Goal: Task Accomplishment & Management: Manage account settings

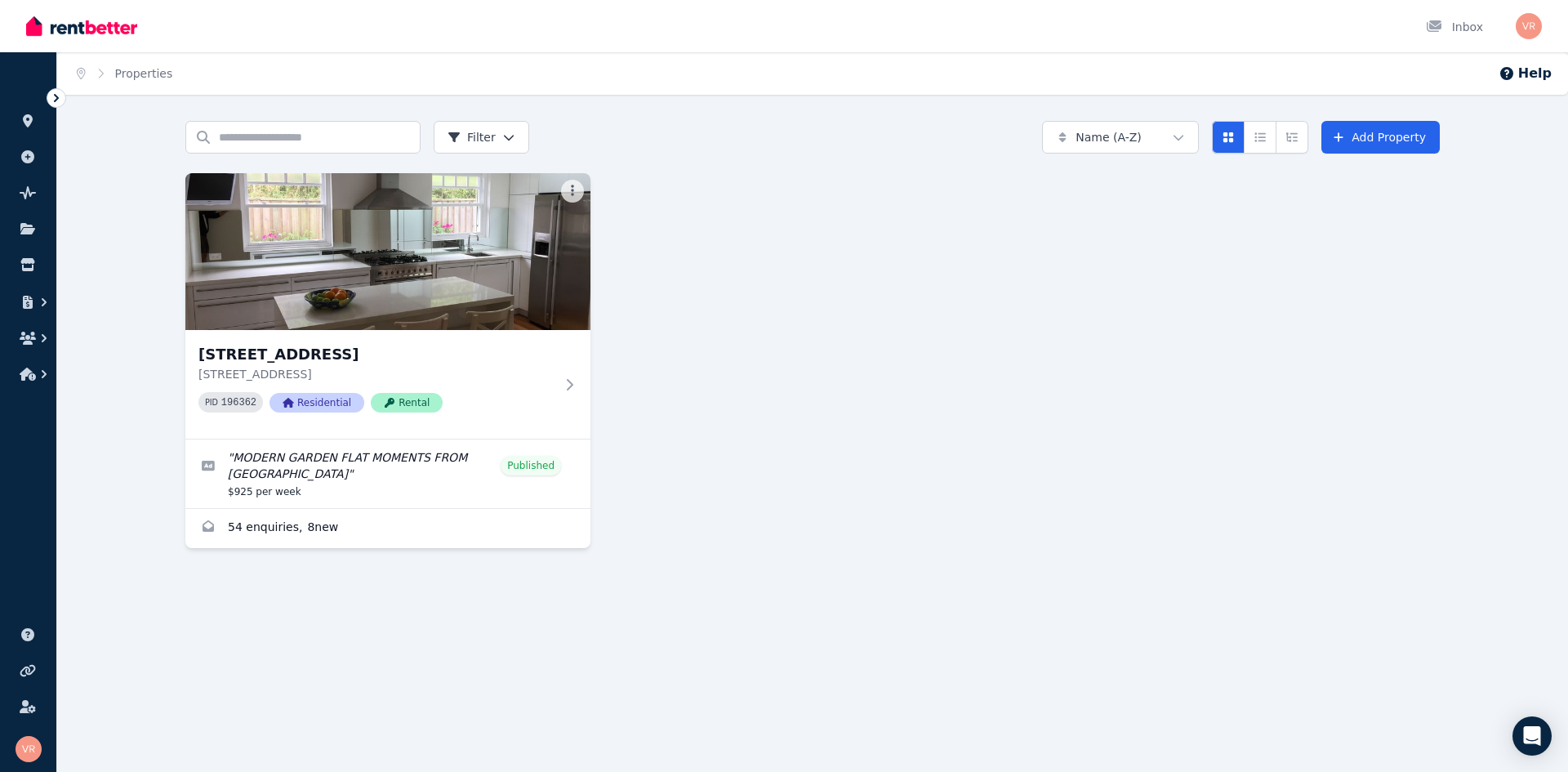
click at [996, 265] on div "[STREET_ADDRESS][GEOGRAPHIC_DATA][STREET_ADDRESS] PID 196362 Residential Rental…" at bounding box center [812, 360] width 1255 height 375
click at [131, 235] on div "Search properties Filter Name (A-Z) Add Property [STREET_ADDRESS][GEOGRAPHIC_DA…" at bounding box center [812, 349] width 1511 height 457
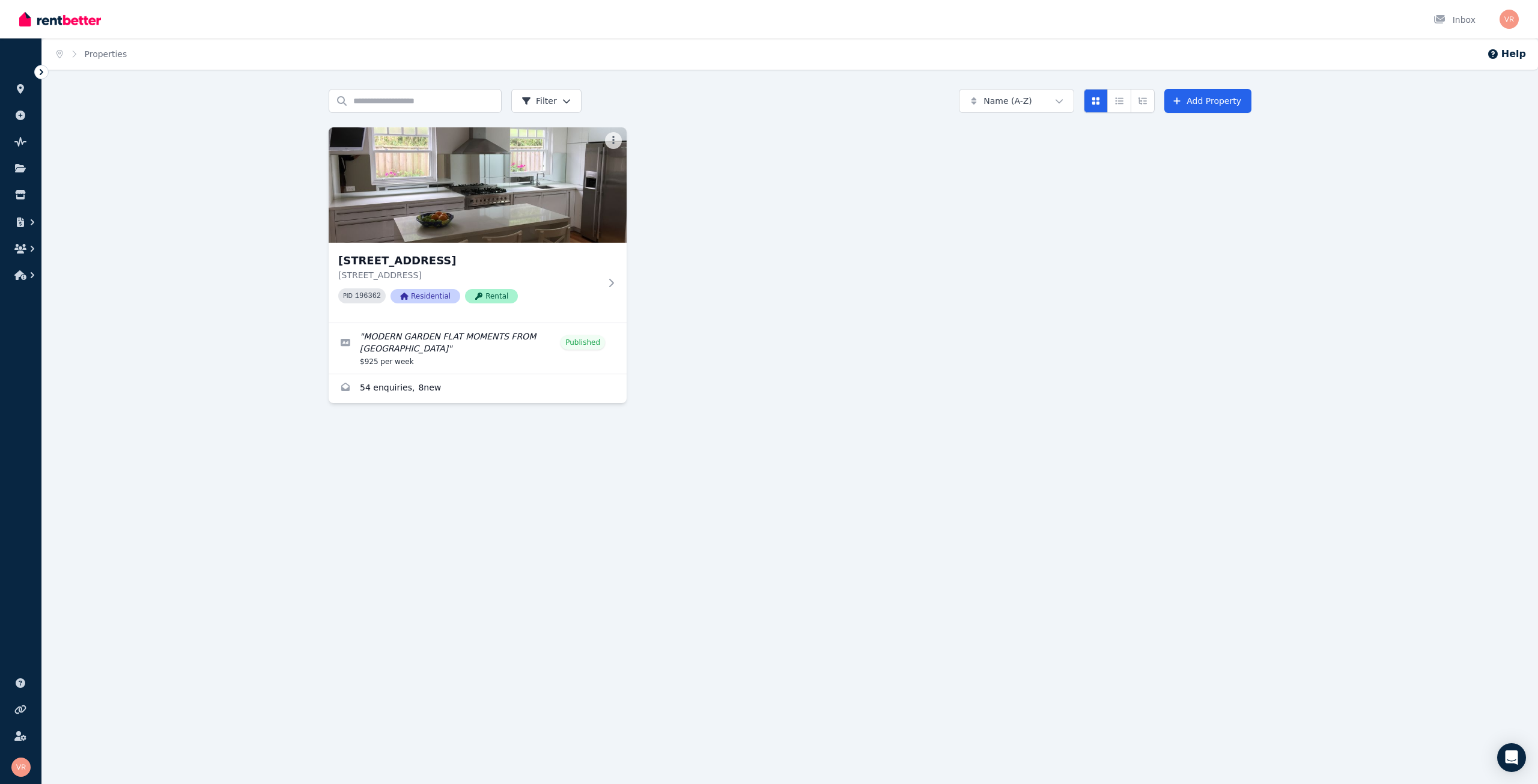
click at [45, 68] on icon at bounding box center [41, 71] width 12 height 12
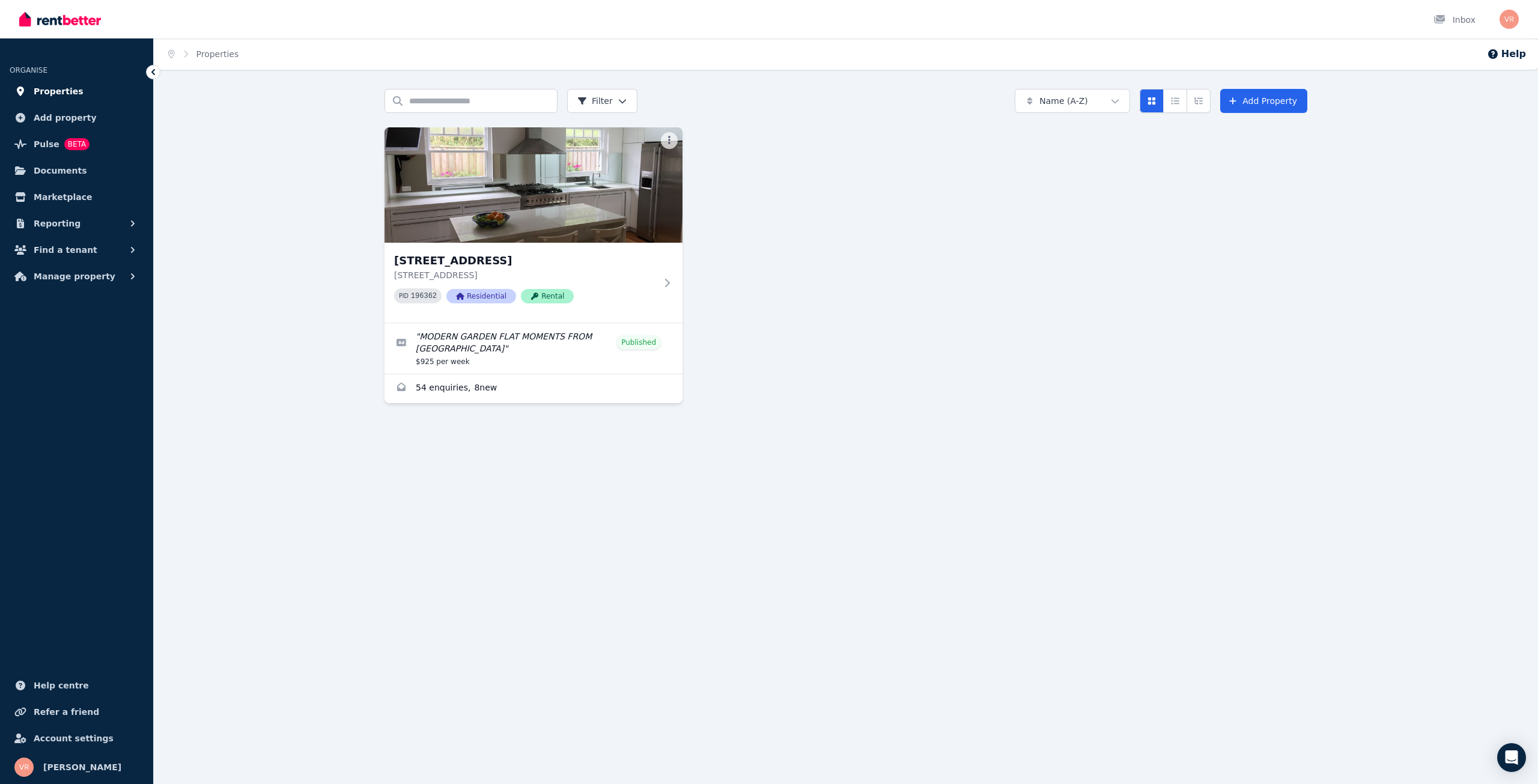
click at [59, 89] on span "Properties" at bounding box center [59, 91] width 50 height 14
click at [559, 197] on img at bounding box center [534, 185] width 313 height 121
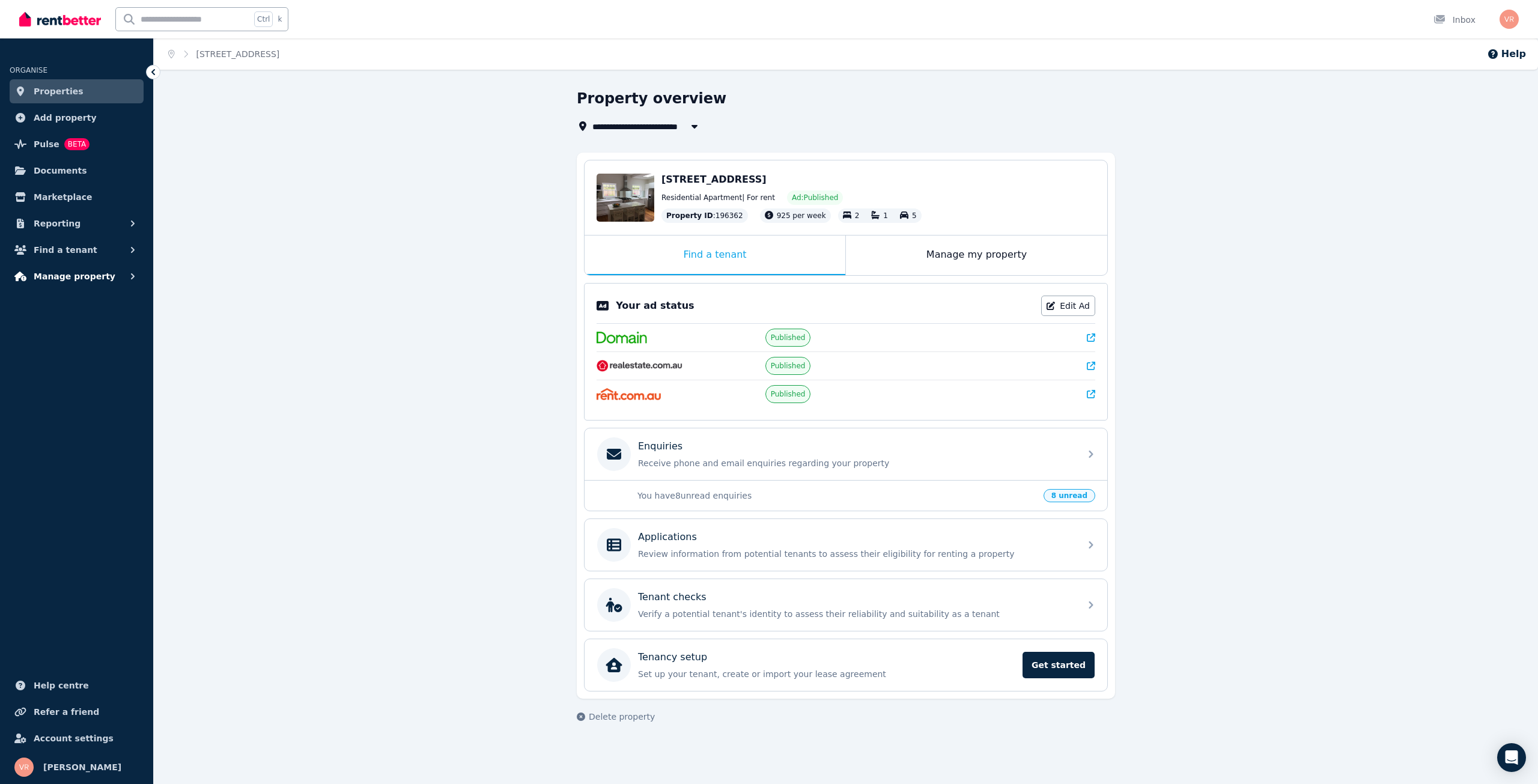
click at [73, 273] on span "Manage property" at bounding box center [75, 276] width 82 height 14
click at [113, 223] on button "Reporting" at bounding box center [76, 223] width 134 height 24
click at [93, 196] on link "Marketplace" at bounding box center [76, 197] width 134 height 24
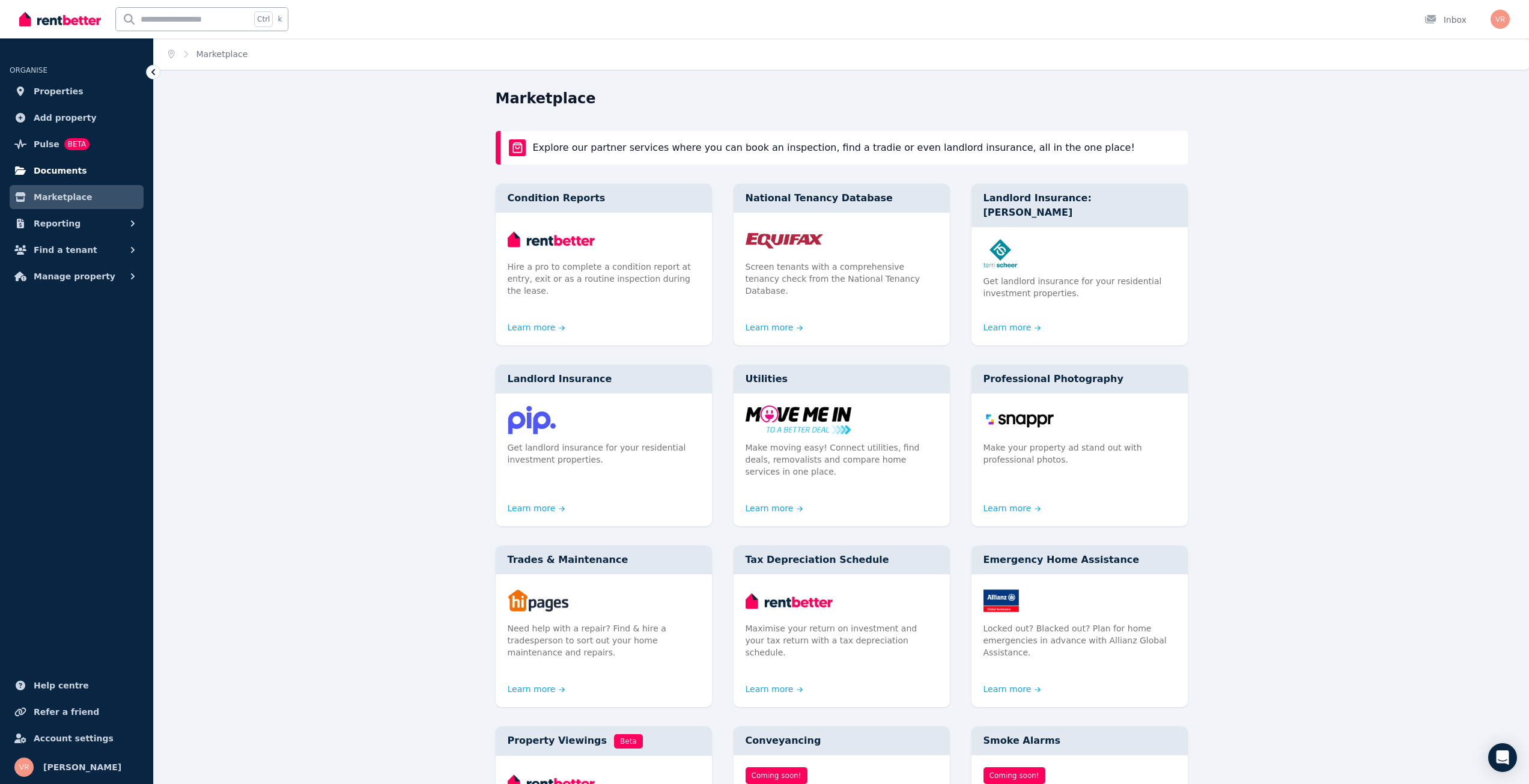
click at [80, 171] on link "Documents" at bounding box center [76, 170] width 134 height 24
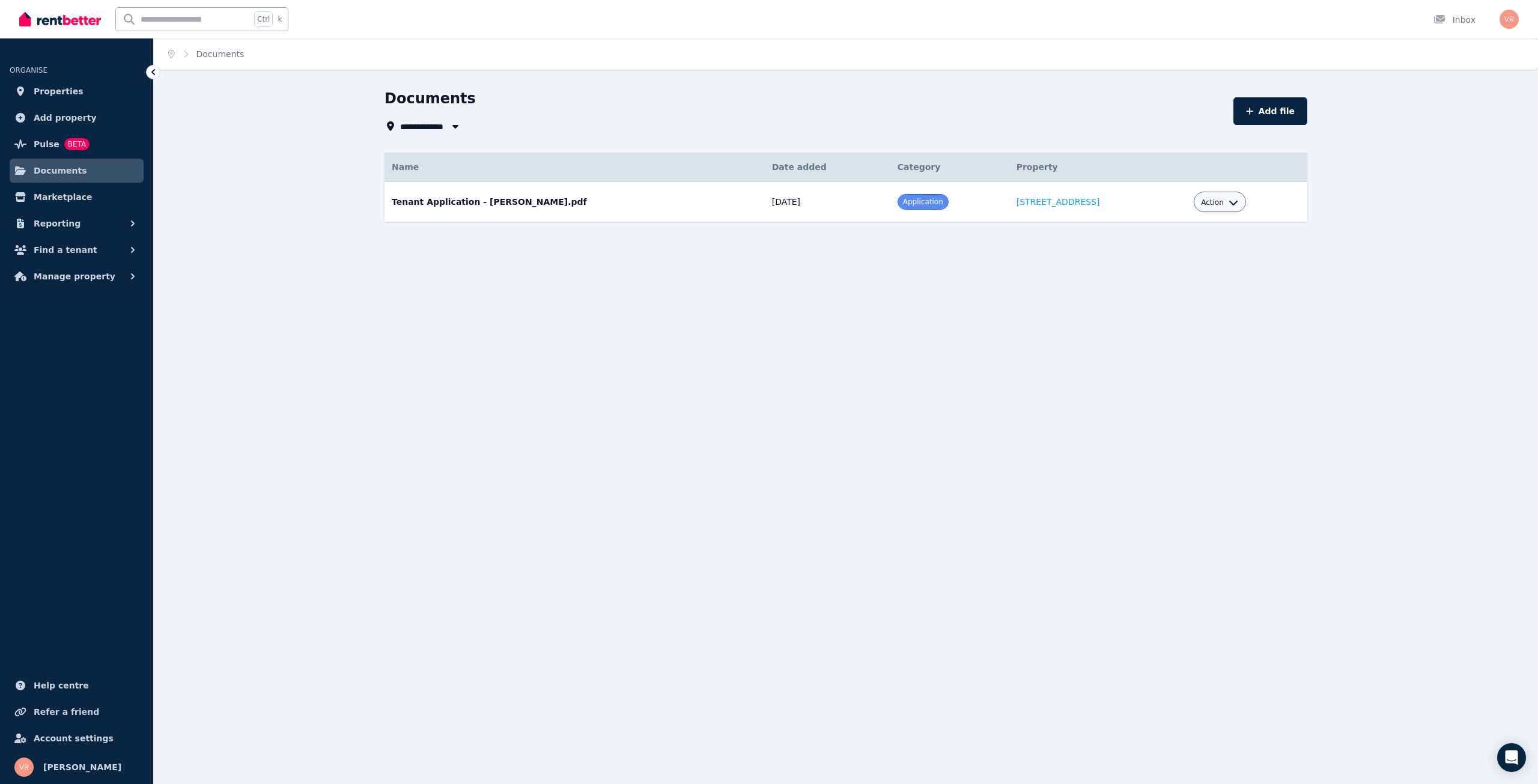
click at [1232, 198] on icon "button" at bounding box center [1234, 203] width 10 height 10
click at [1186, 293] on link "Delete" at bounding box center [1183, 294] width 115 height 22
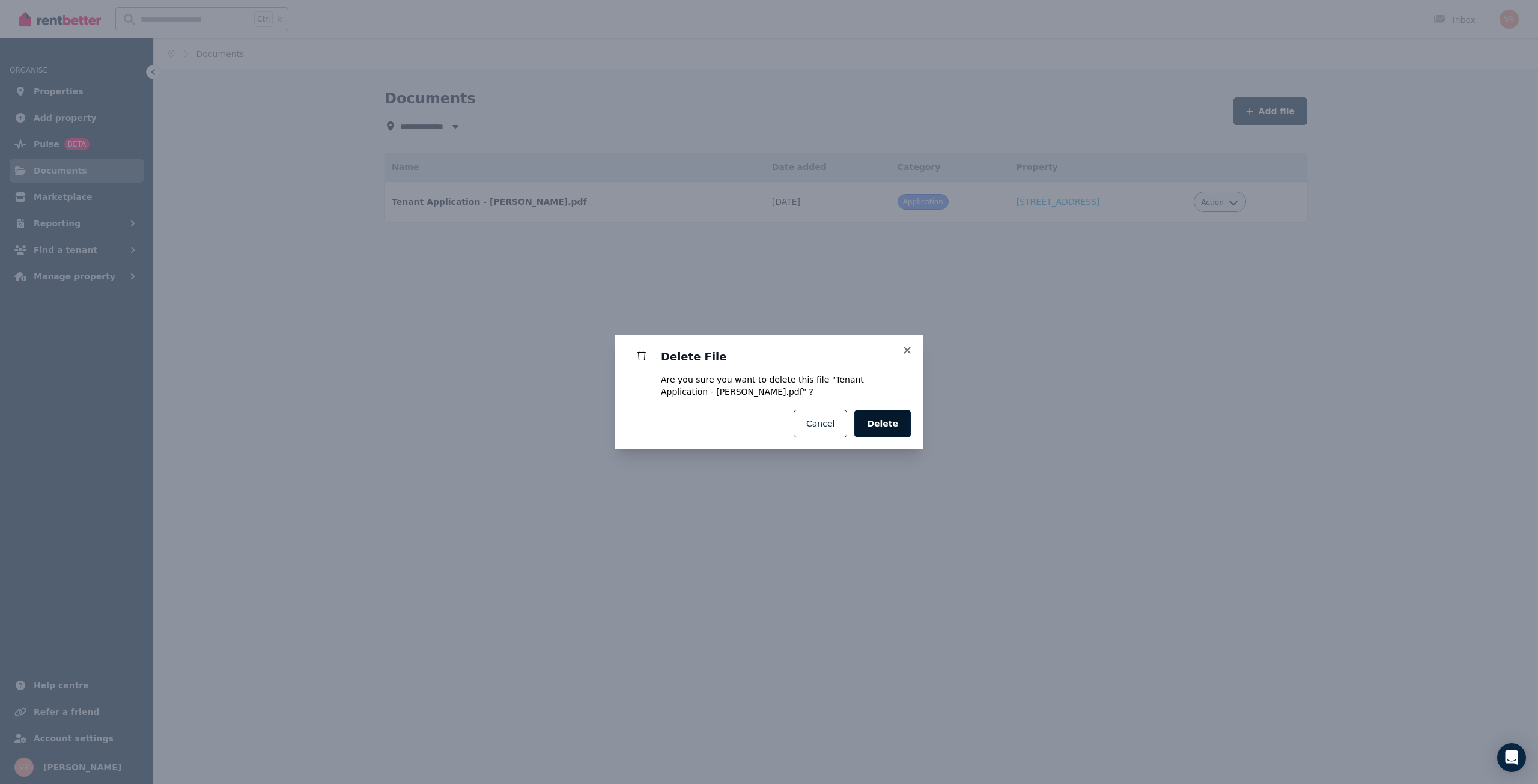
click at [892, 425] on span "Delete" at bounding box center [882, 423] width 31 height 12
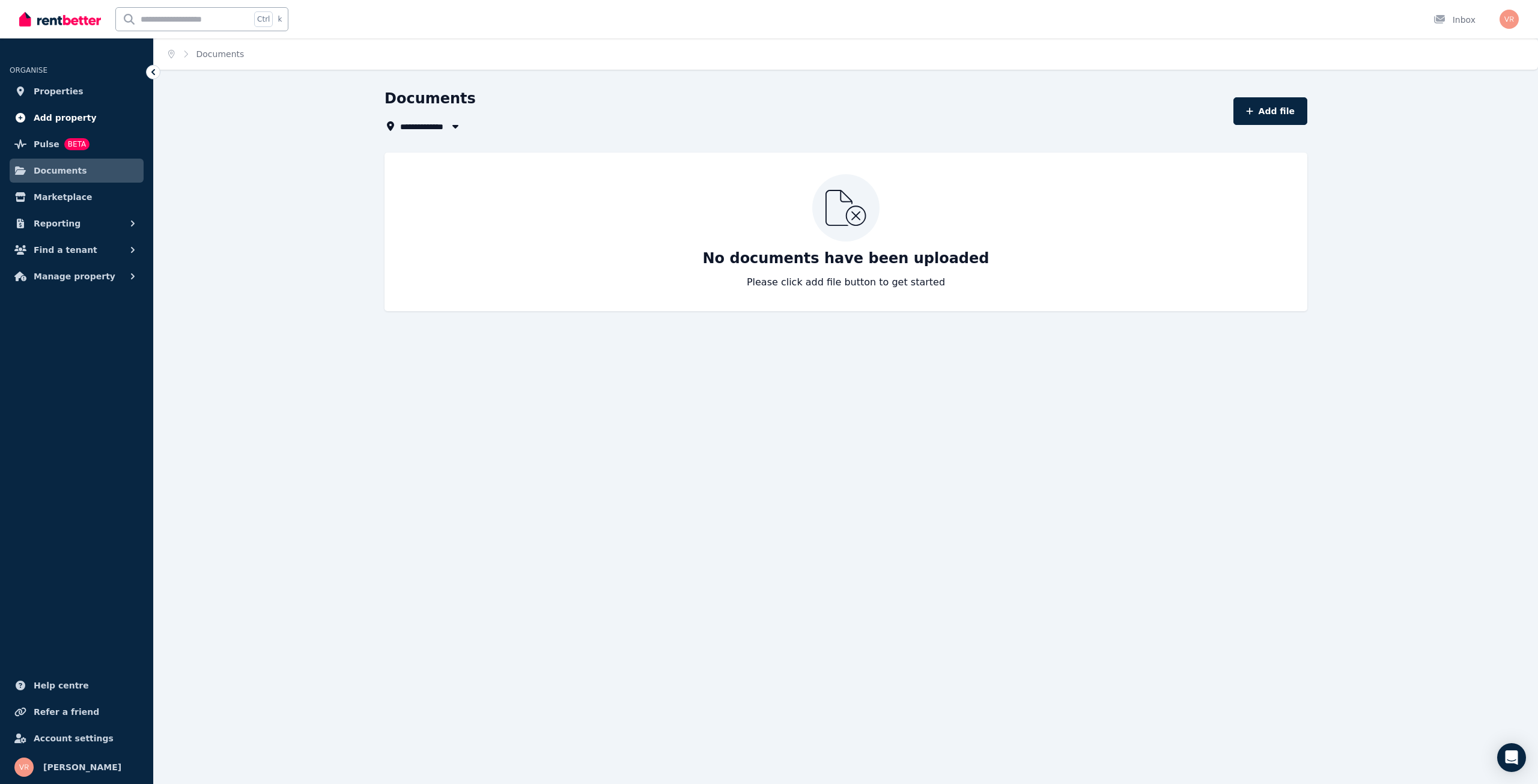
click at [75, 120] on span "Add property" at bounding box center [65, 117] width 63 height 14
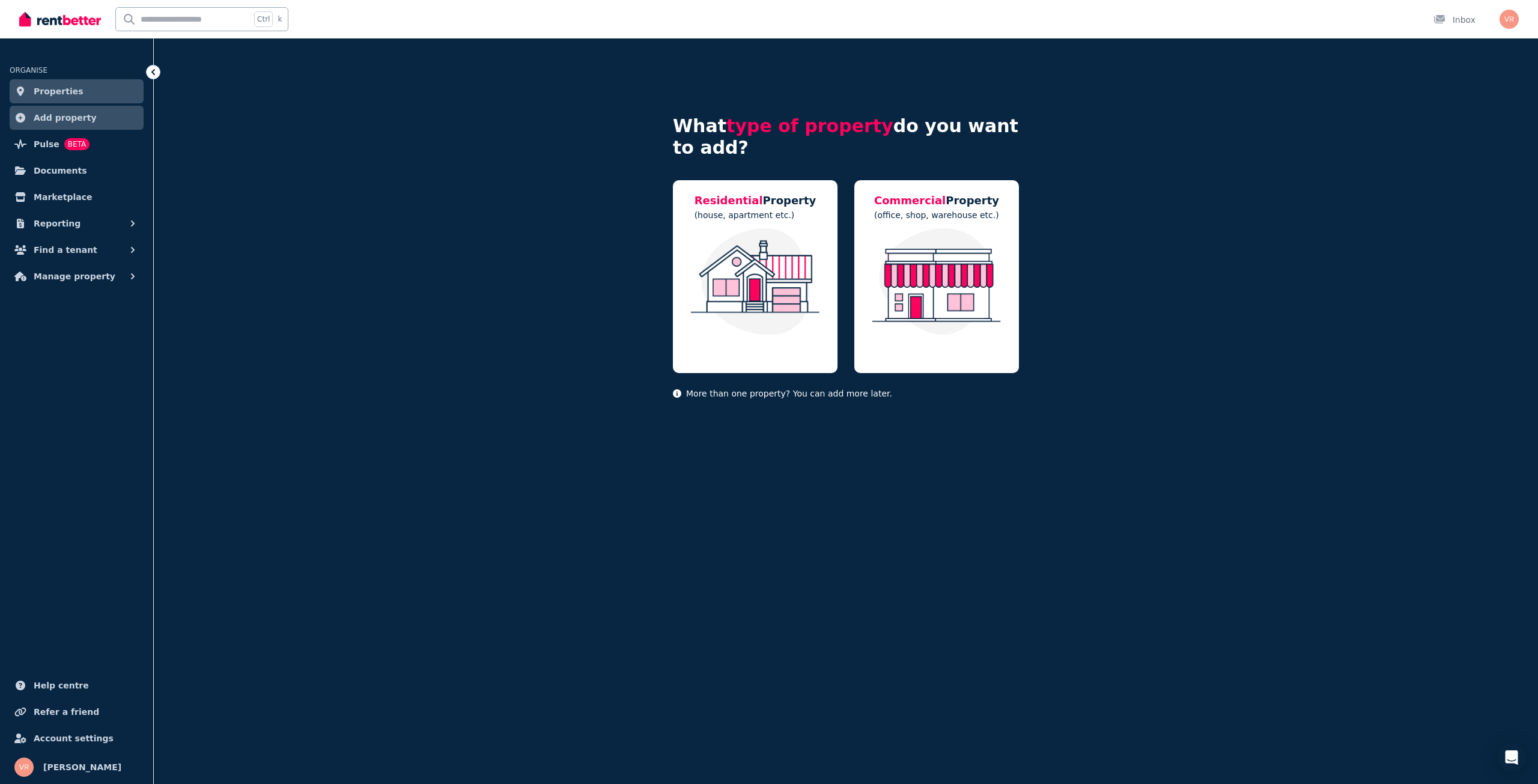
click at [75, 85] on link "Properties" at bounding box center [76, 91] width 134 height 24
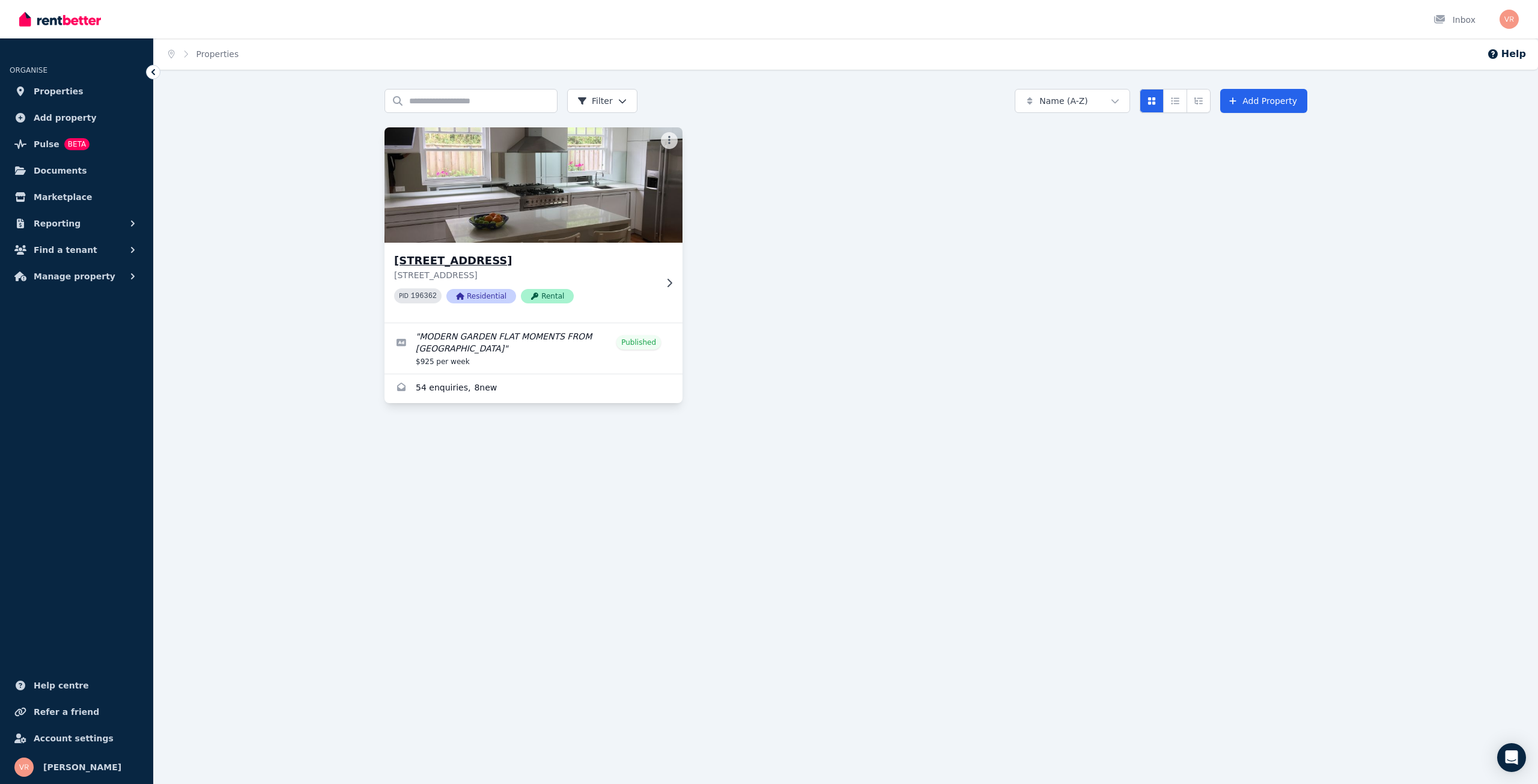
click at [561, 184] on img at bounding box center [534, 185] width 313 height 121
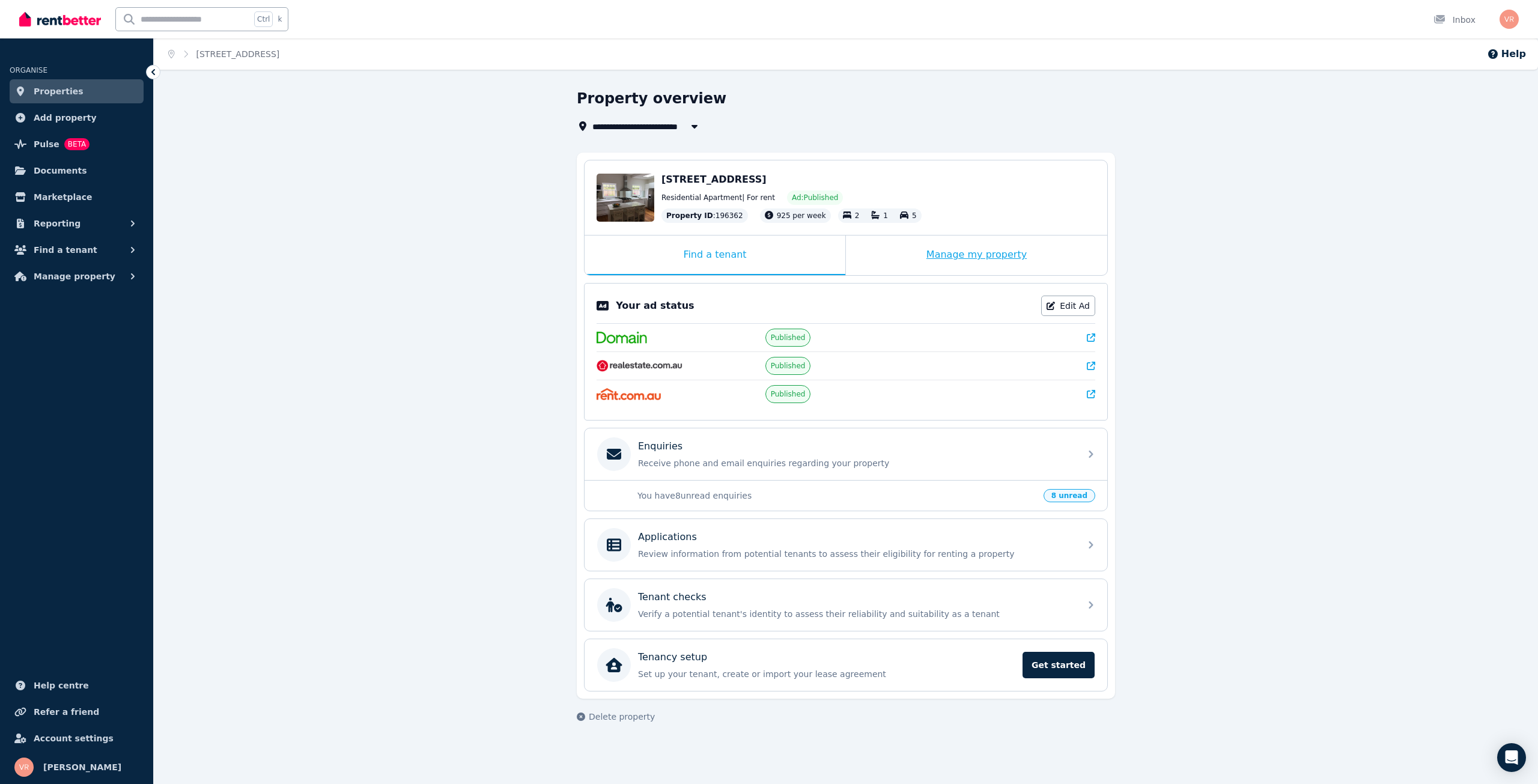
click at [948, 263] on div "Manage my property" at bounding box center [977, 255] width 261 height 39
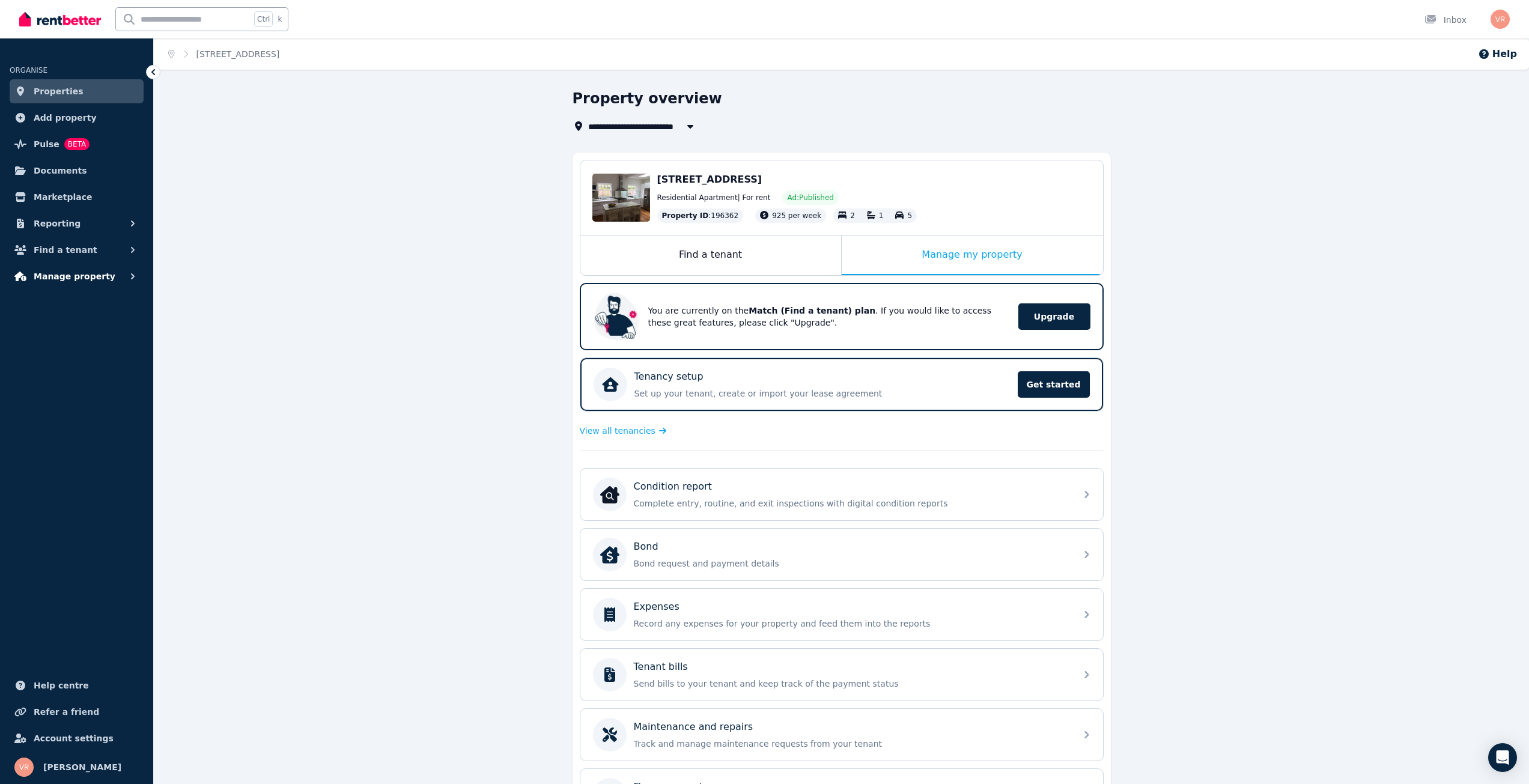
click at [121, 277] on button "Manage property" at bounding box center [76, 276] width 134 height 24
click at [113, 247] on button "Find a tenant" at bounding box center [76, 250] width 134 height 24
click at [82, 302] on span "Enquiries" at bounding box center [94, 300] width 81 height 14
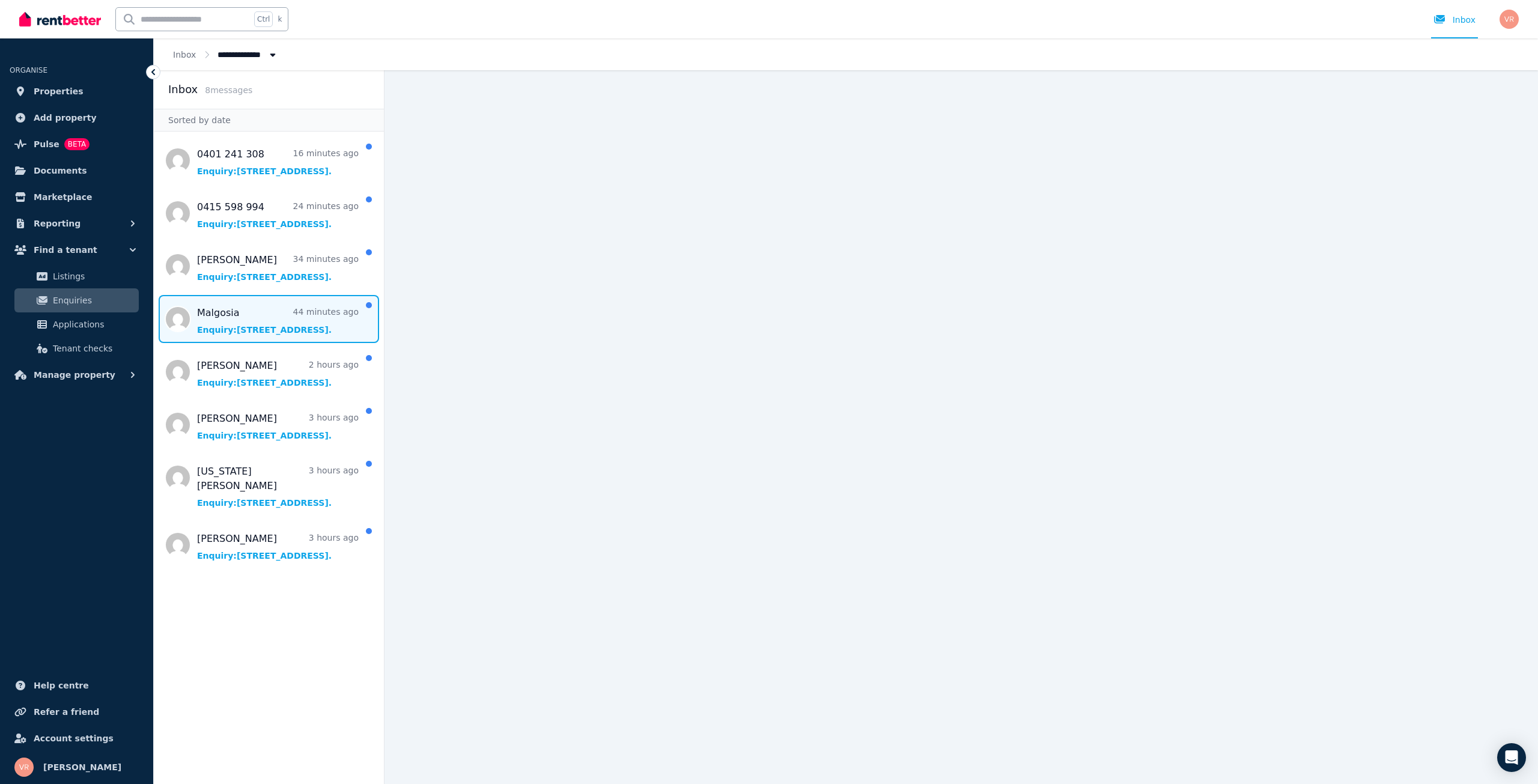
click at [311, 329] on span "Message list" at bounding box center [268, 319] width 230 height 48
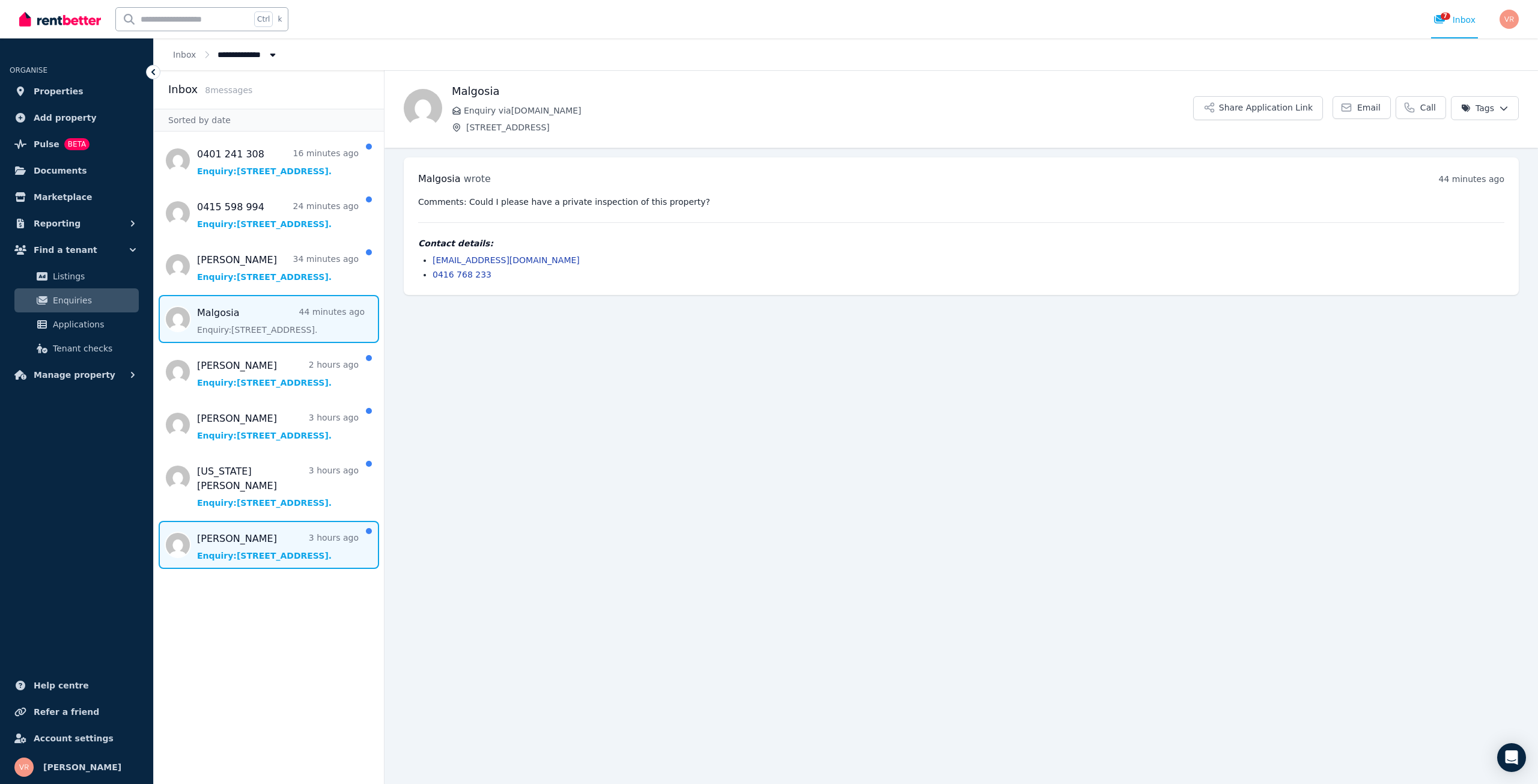
click at [336, 544] on span "Message list" at bounding box center [268, 545] width 230 height 48
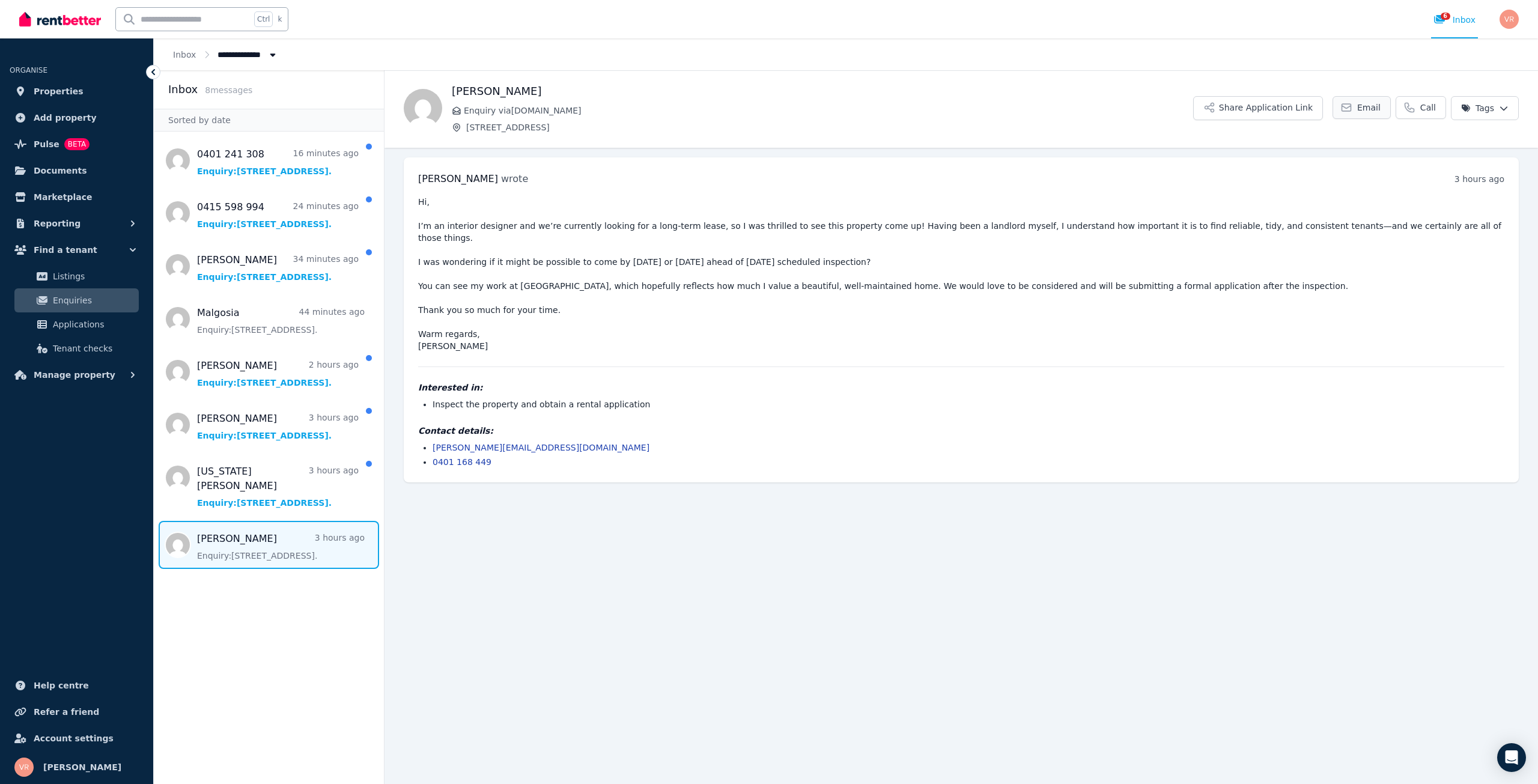
click at [1388, 102] on link "Email" at bounding box center [1362, 107] width 59 height 23
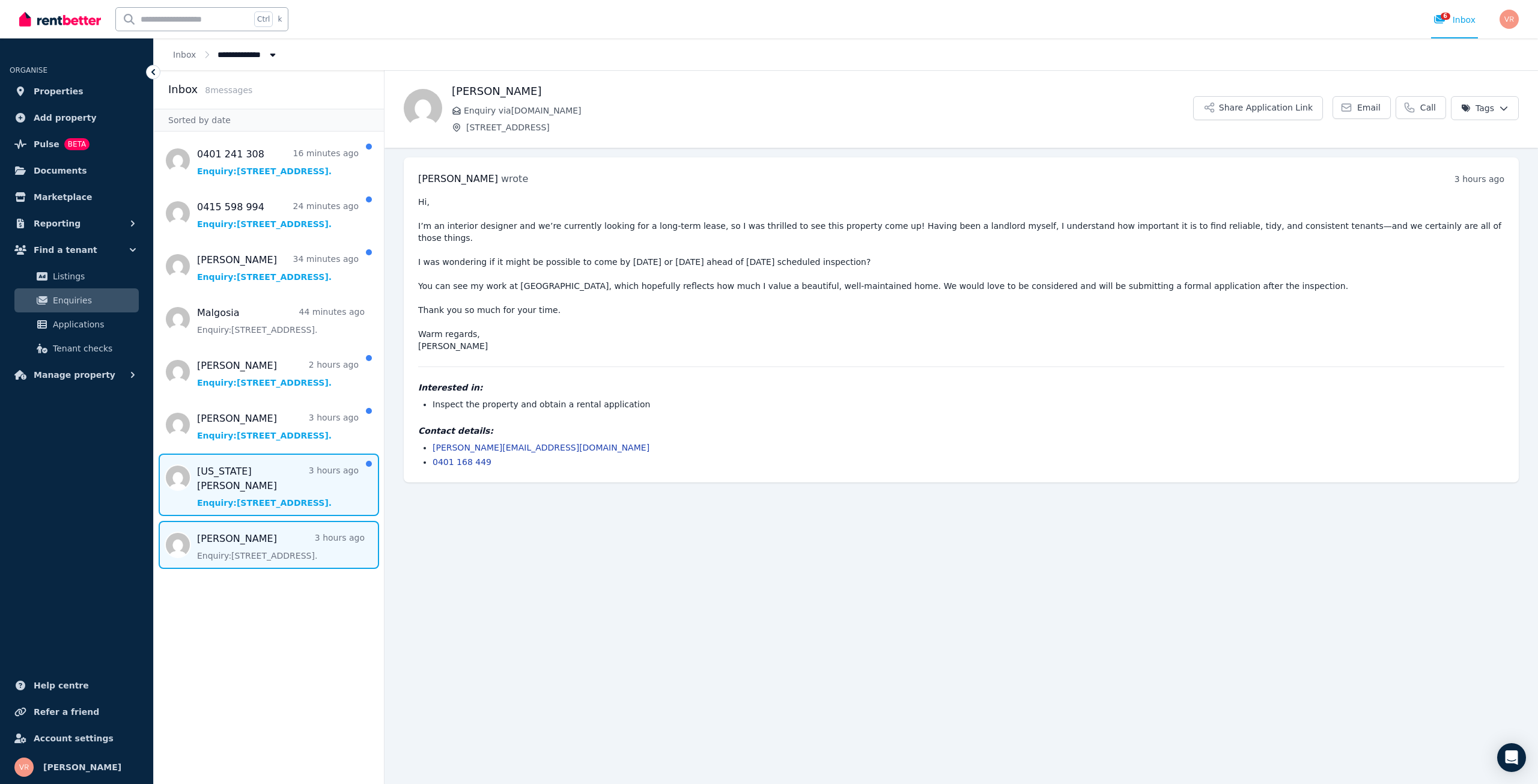
click at [300, 473] on span "Message list" at bounding box center [268, 484] width 230 height 62
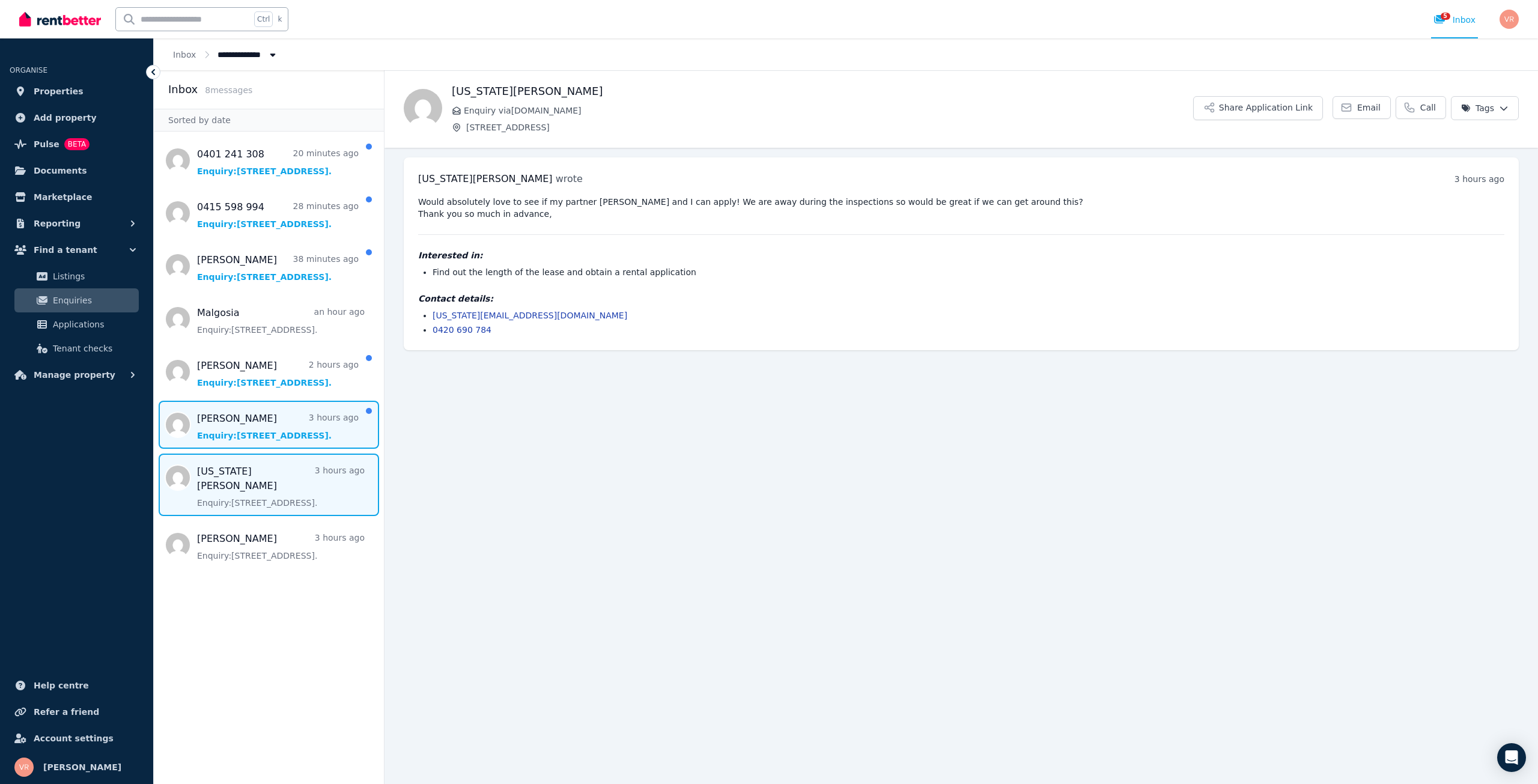
click at [232, 428] on span "Message list" at bounding box center [268, 425] width 230 height 48
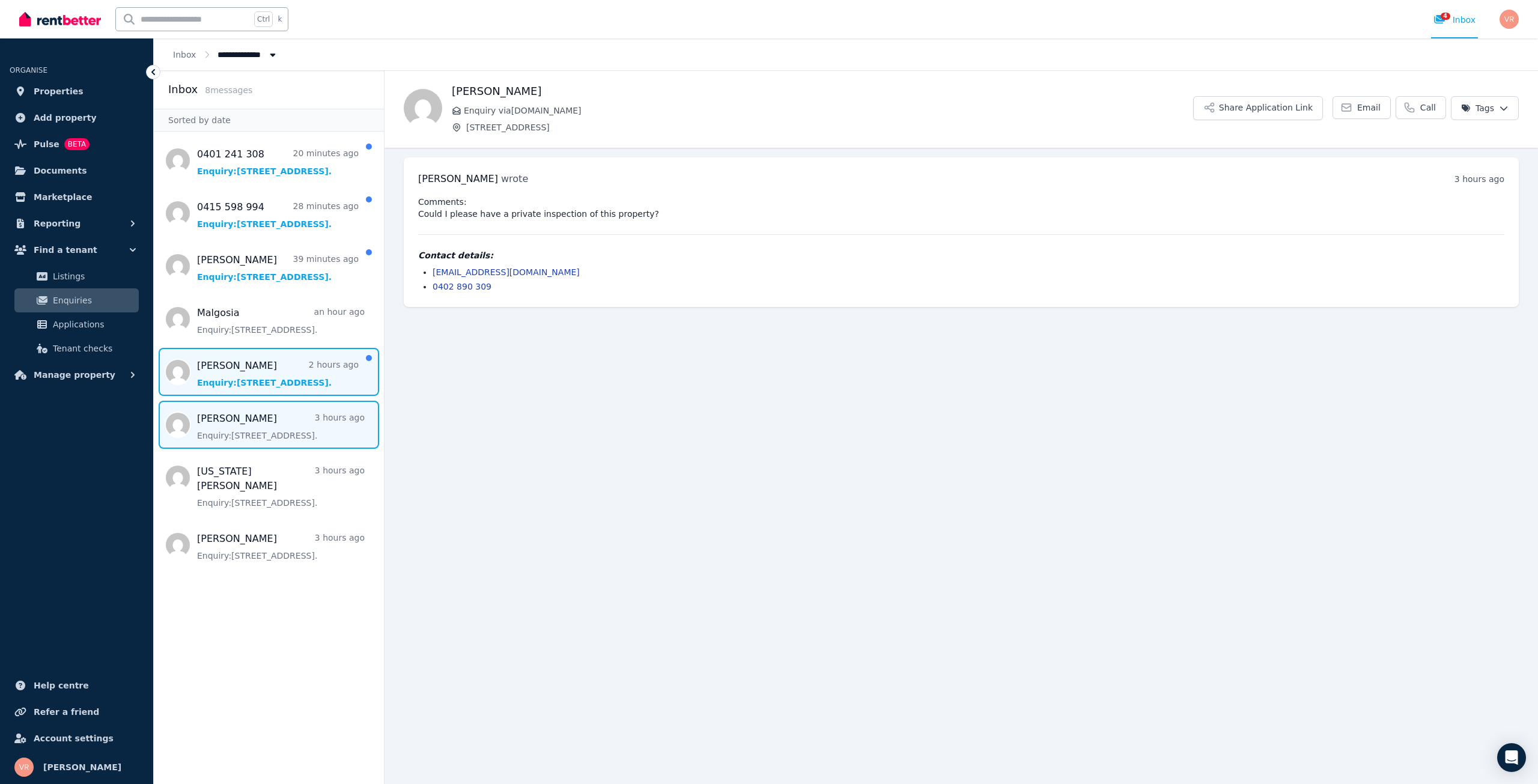
click at [263, 373] on span "Message list" at bounding box center [268, 372] width 230 height 48
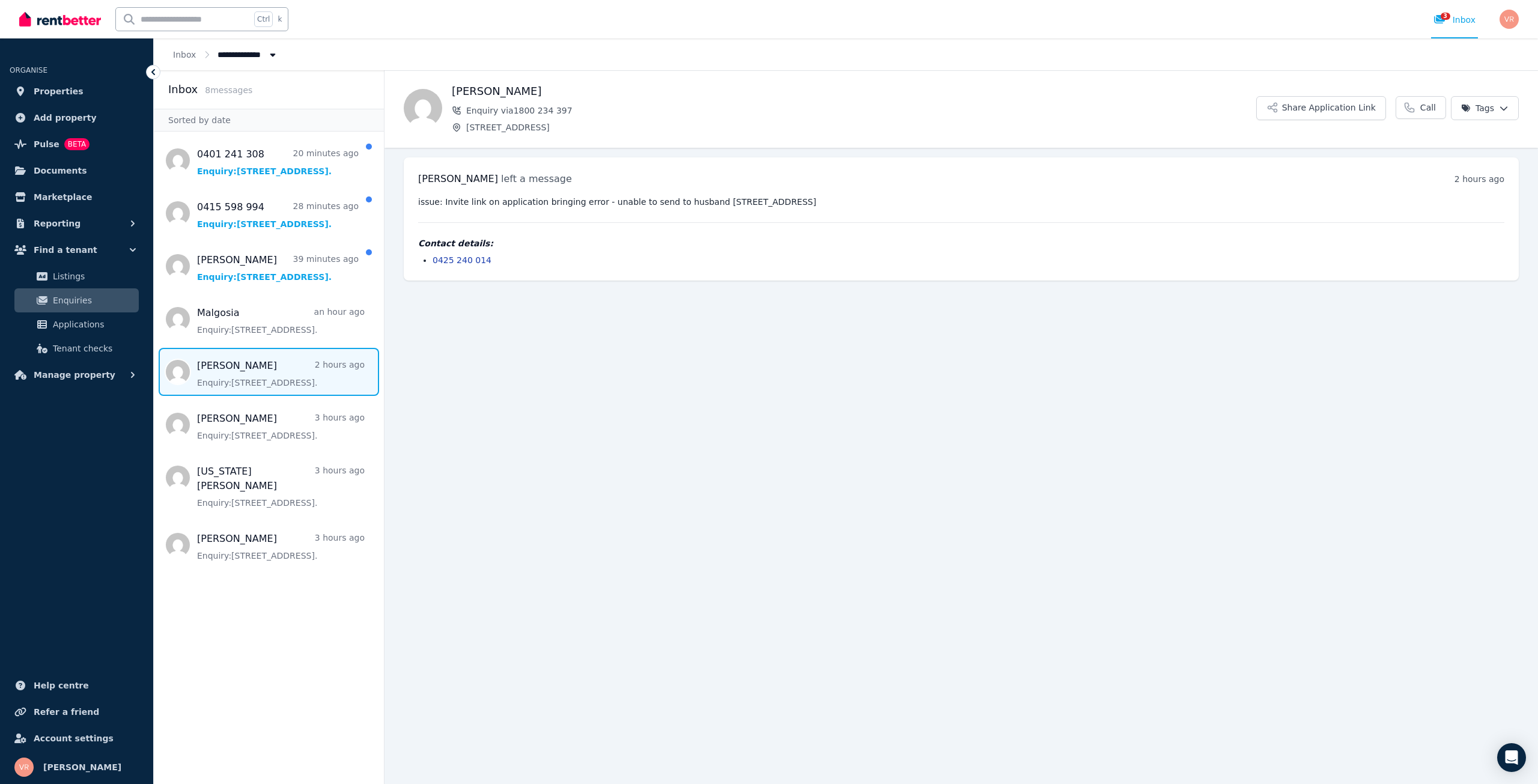
drag, startPoint x: 858, startPoint y: 206, endPoint x: 400, endPoint y: 200, distance: 458.0
click at [400, 200] on ul "[PERSON_NAME] left a message 2 hours ago 1:45 pm [DATE][DATE] issue: Invite lin…" at bounding box center [961, 219] width 1154 height 142
copy pre "issue: Invite link on application bringing error - unable to send to husband [S…"
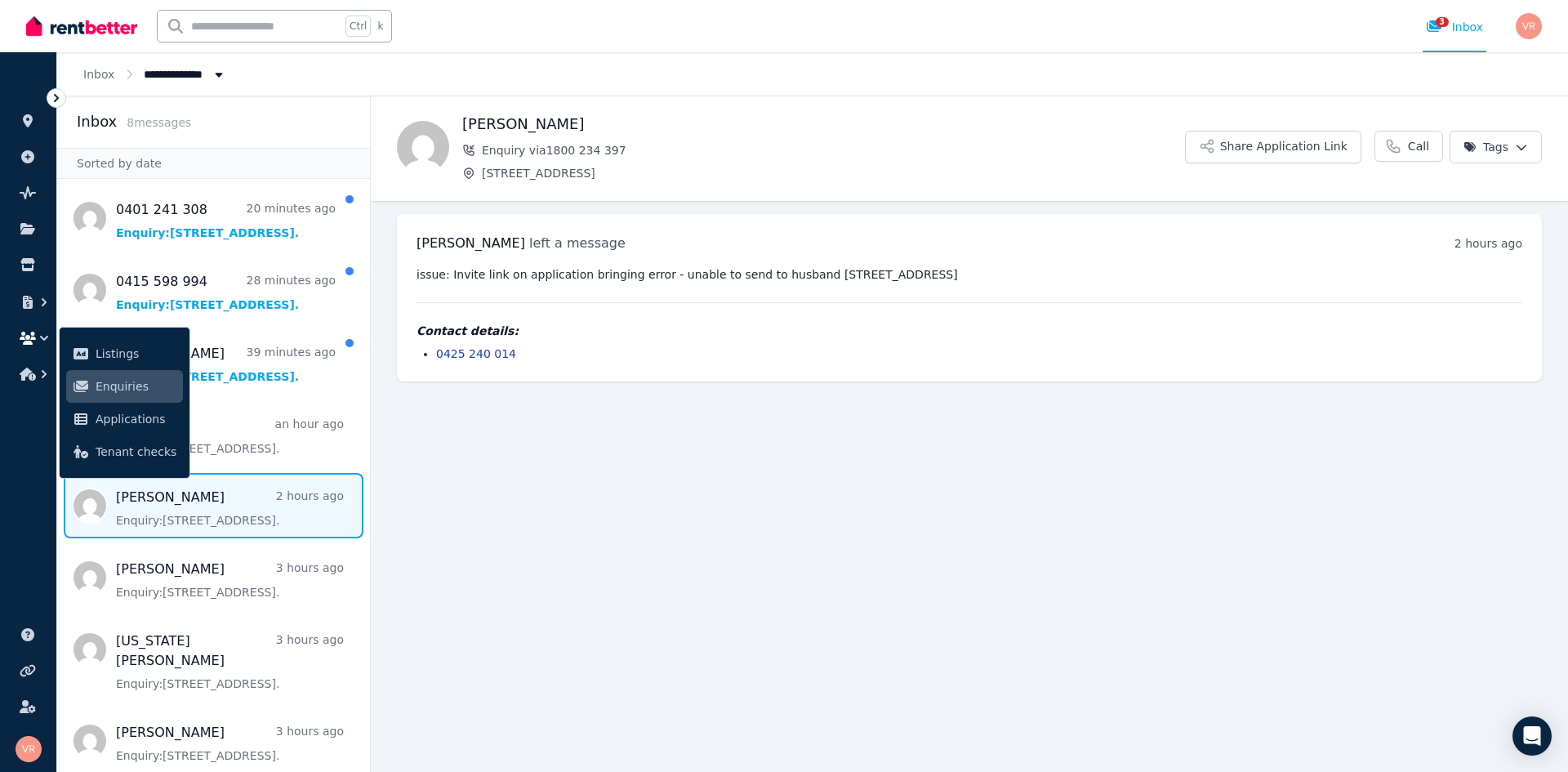
click at [677, 350] on li "0425 240 014" at bounding box center [979, 353] width 1086 height 16
click at [266, 453] on span "Message list" at bounding box center [213, 433] width 313 height 65
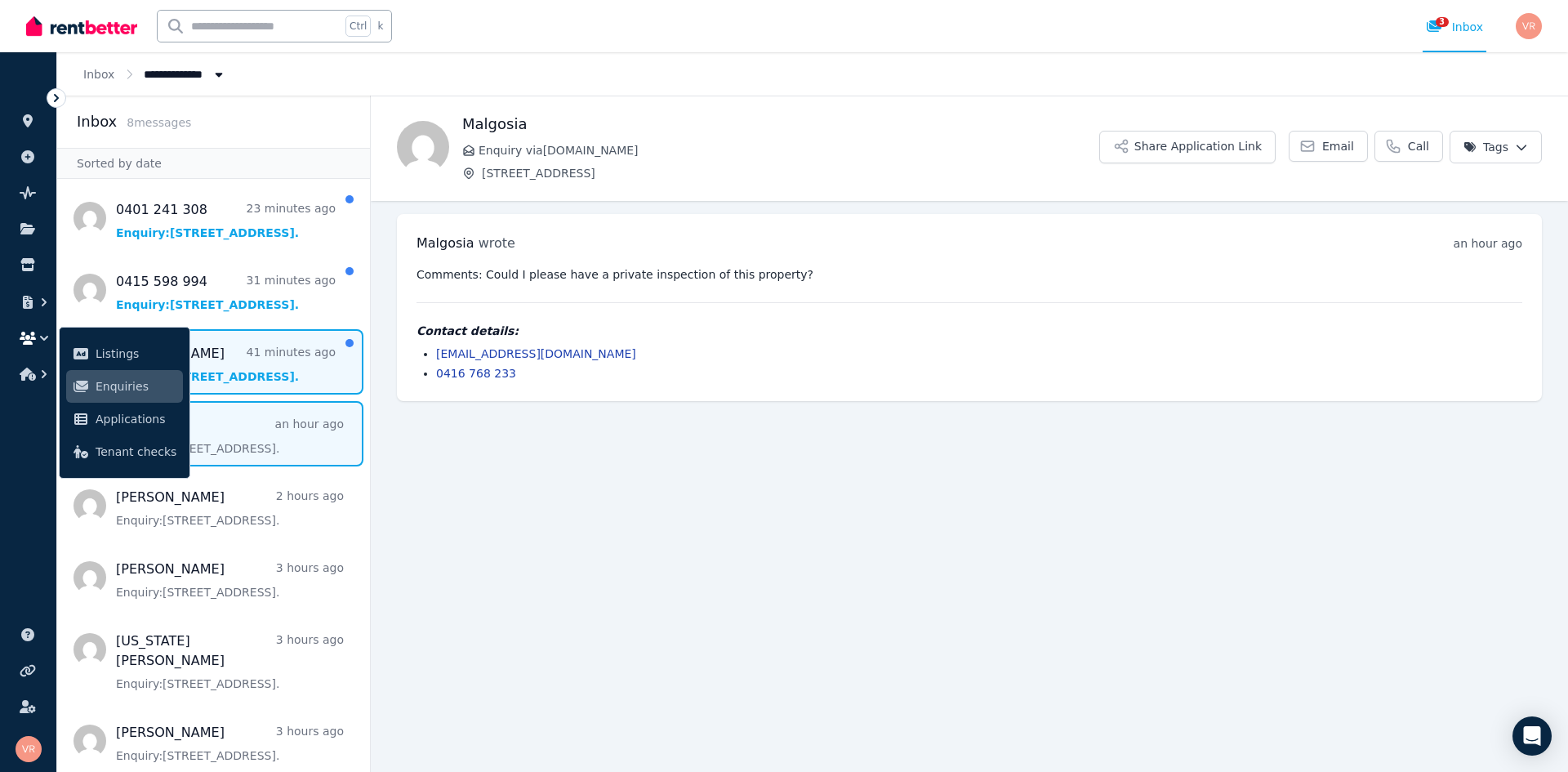
click at [259, 367] on span "Message list" at bounding box center [213, 362] width 313 height 65
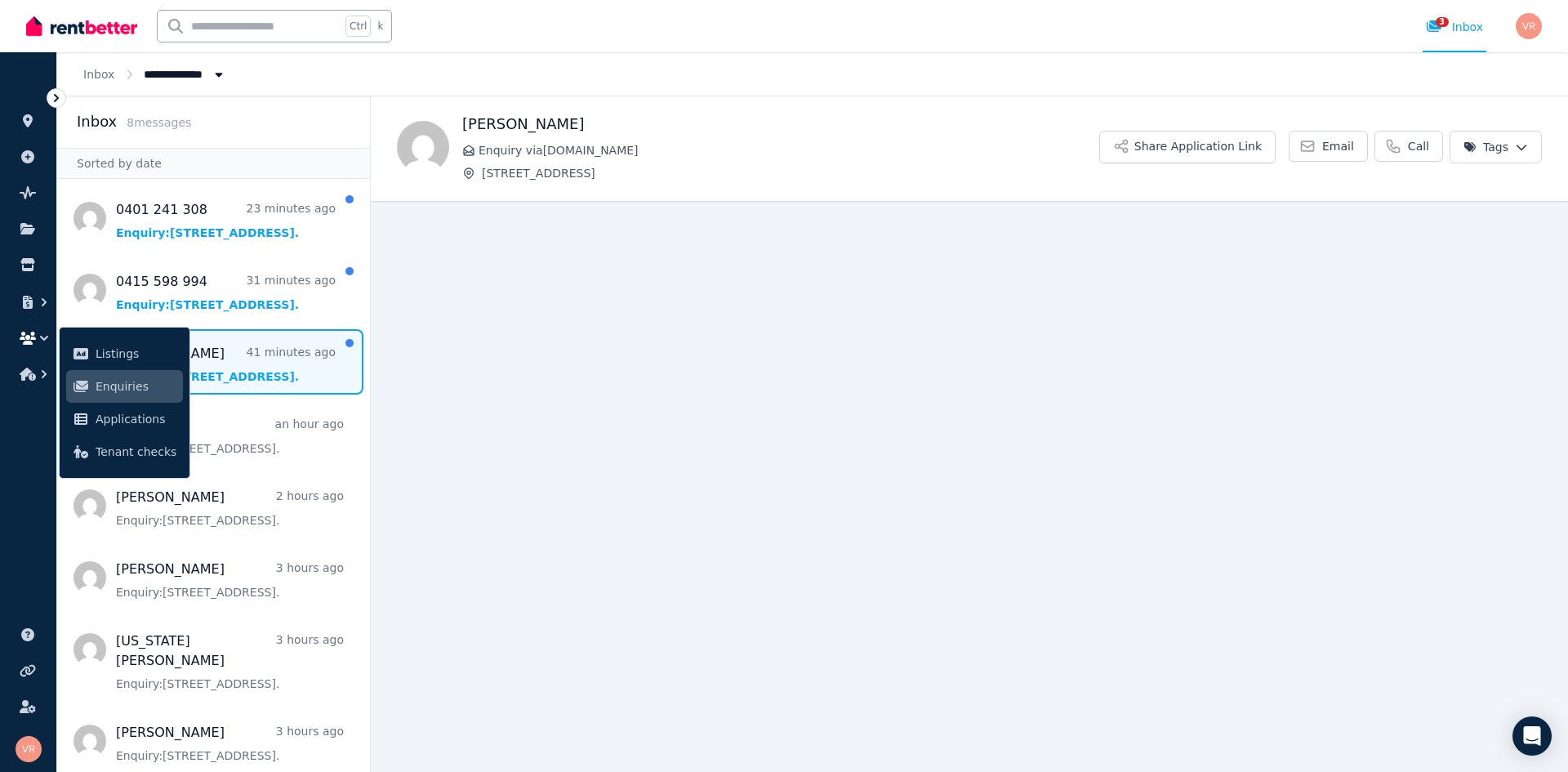
click at [240, 368] on span "Message list" at bounding box center [213, 362] width 313 height 65
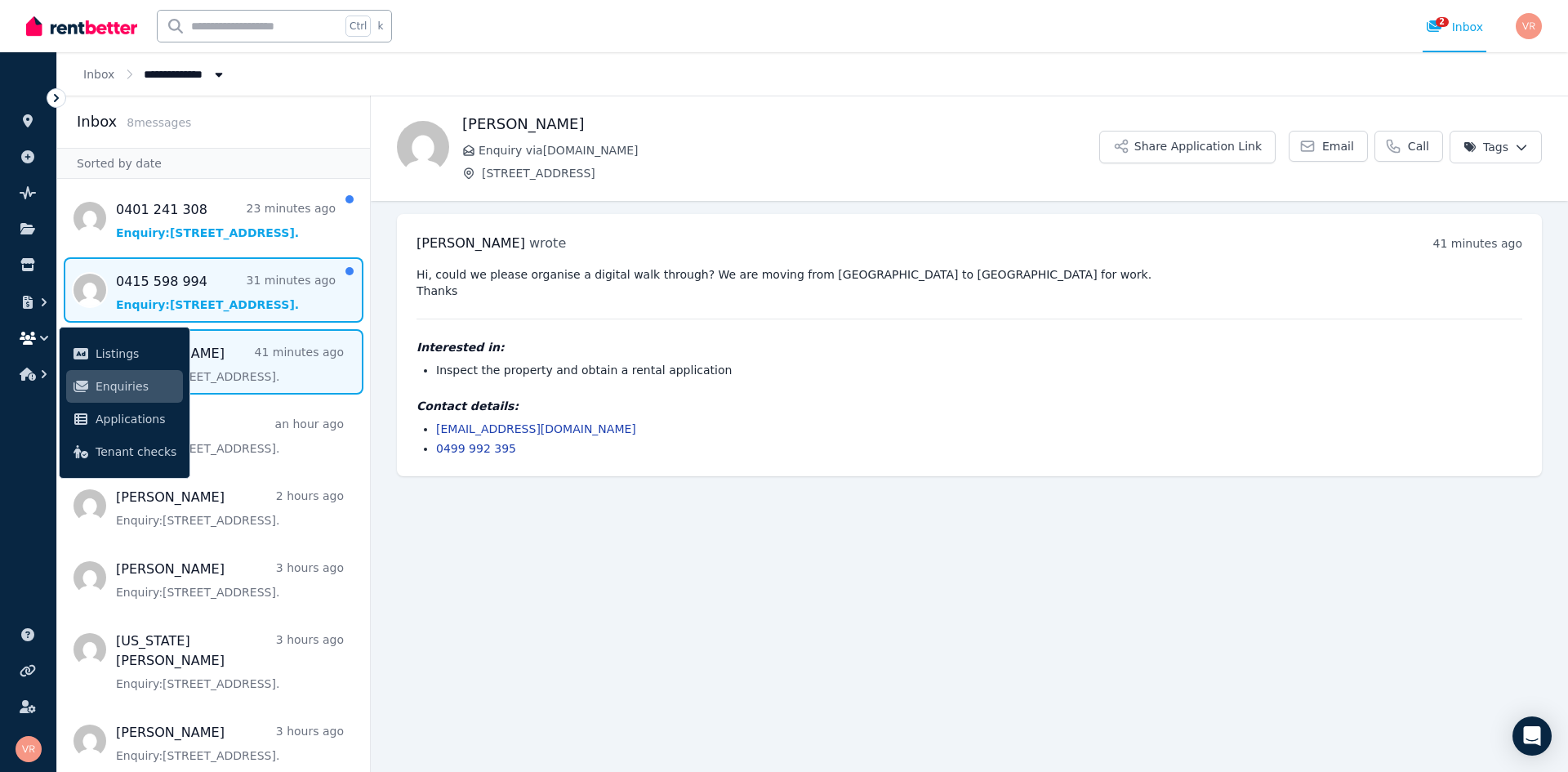
click at [235, 295] on span "Message list" at bounding box center [213, 290] width 313 height 65
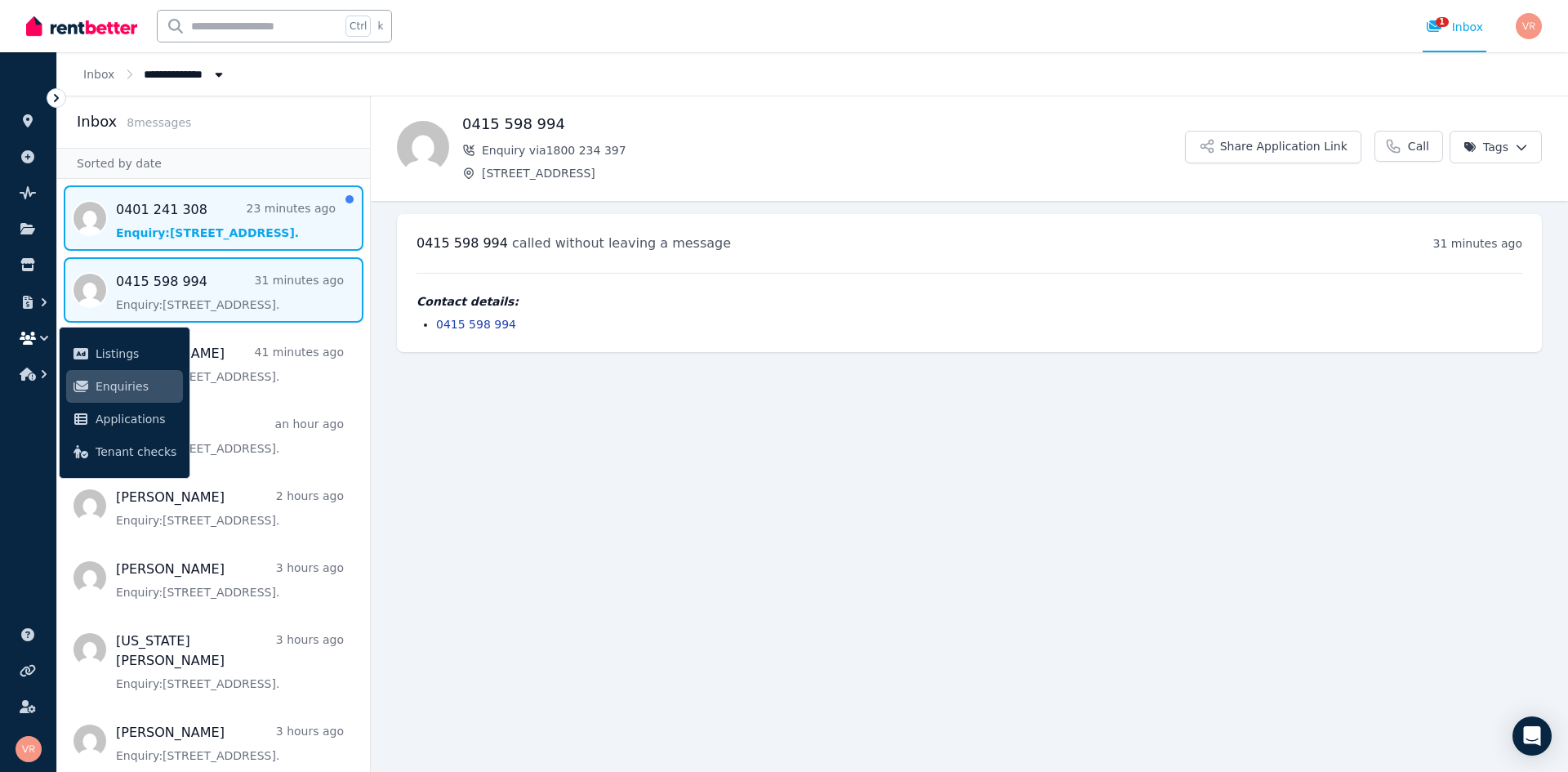
click at [215, 217] on span "Message list" at bounding box center [213, 218] width 313 height 65
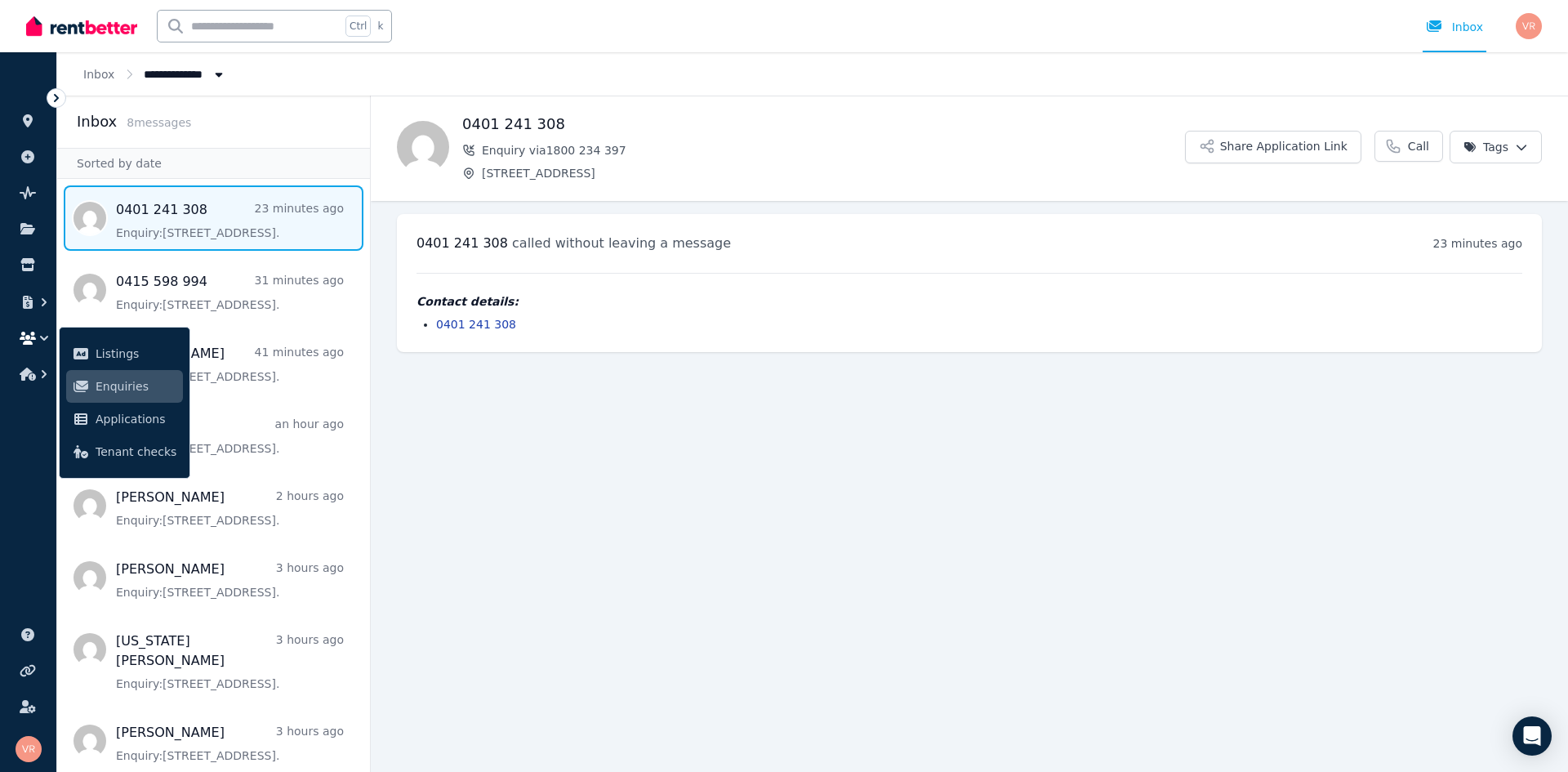
click at [219, 220] on span "Message list" at bounding box center [213, 218] width 313 height 65
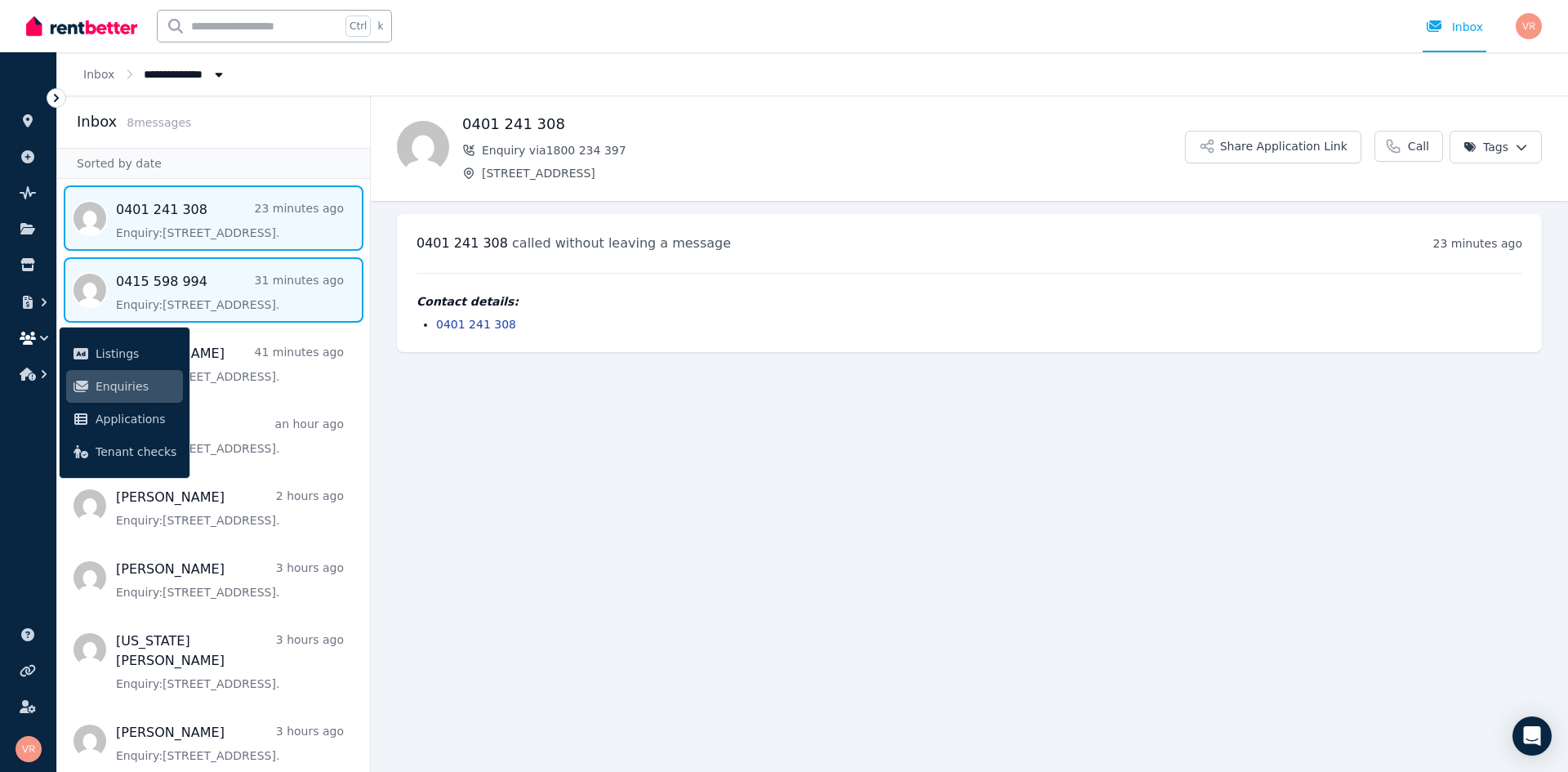
click at [227, 294] on span "Message list" at bounding box center [213, 290] width 313 height 65
click at [213, 229] on span "Message list" at bounding box center [213, 218] width 313 height 65
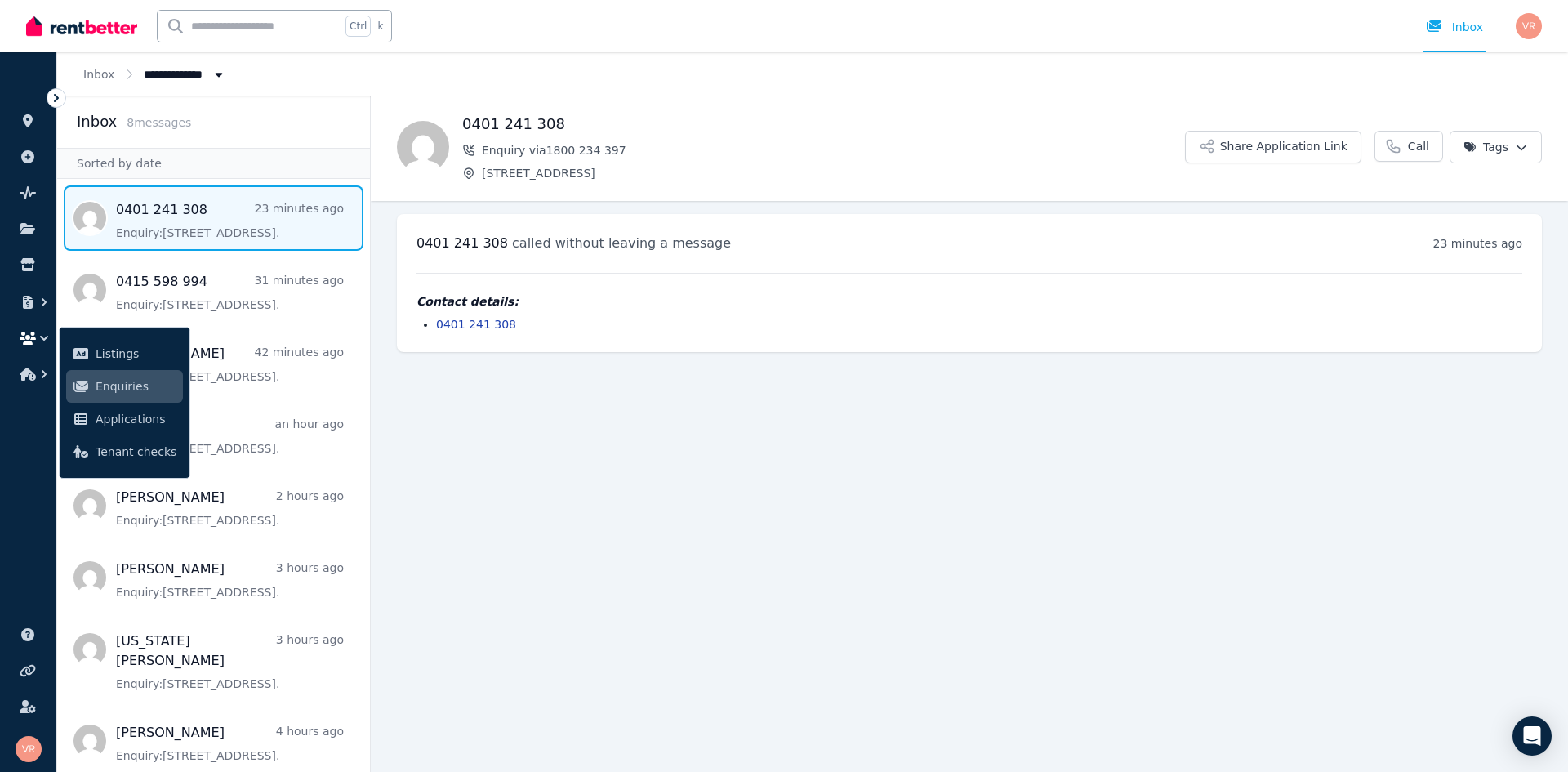
click at [672, 155] on span "Enquiry via 1800 234 397" at bounding box center [833, 150] width 703 height 16
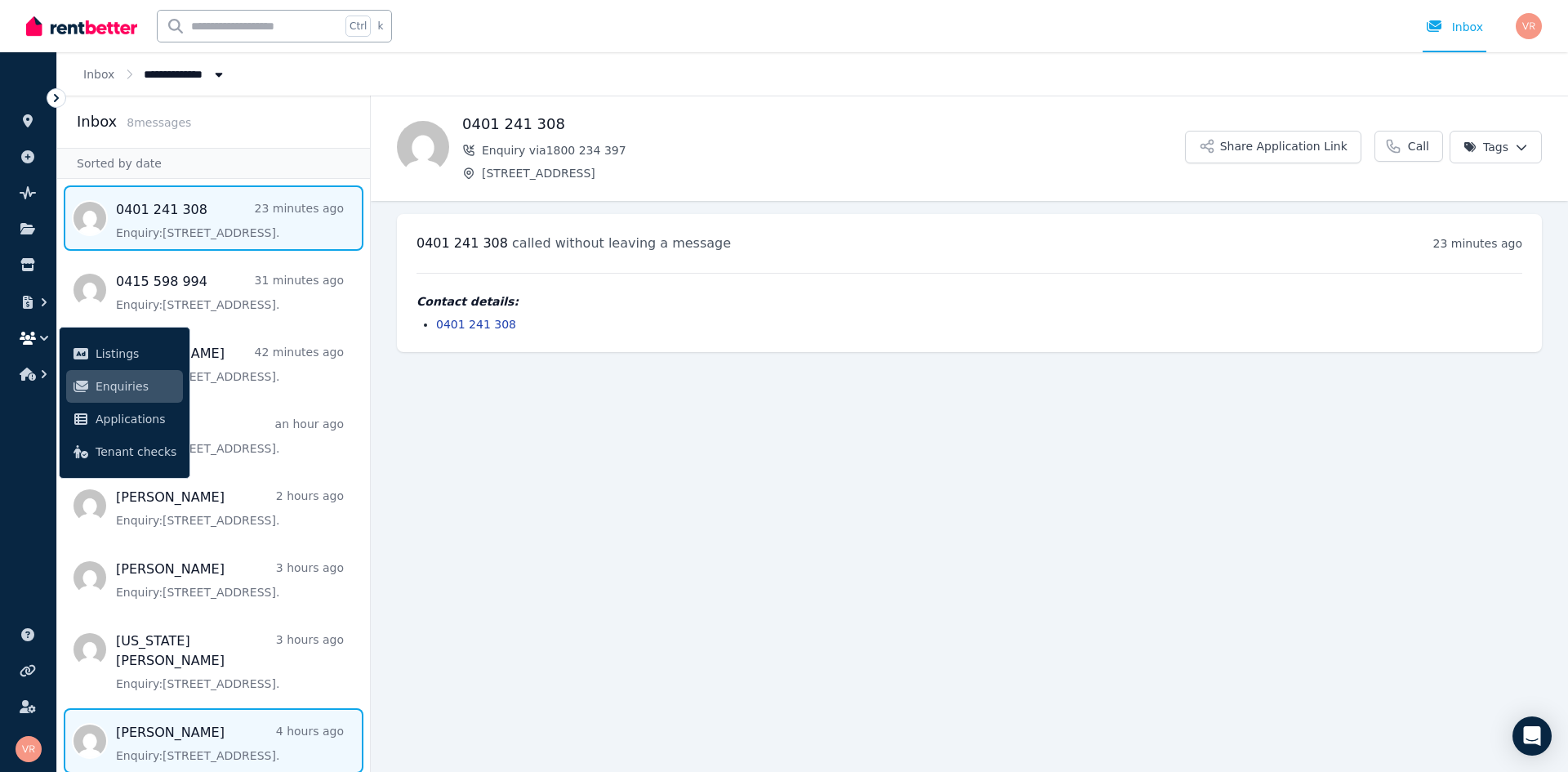
click at [230, 730] on span "Message list" at bounding box center [213, 741] width 313 height 65
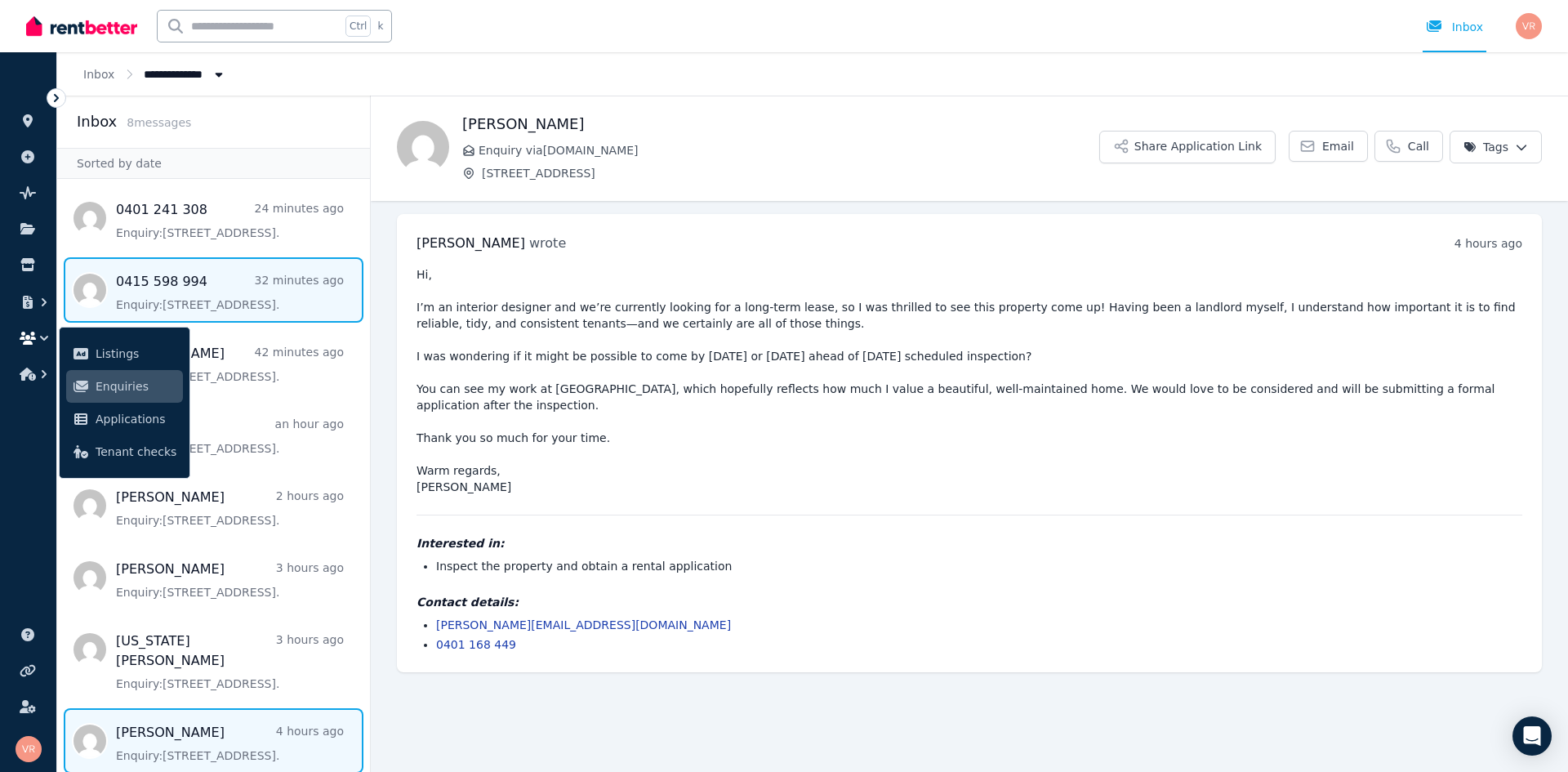
click at [217, 303] on span "Message list" at bounding box center [213, 290] width 313 height 65
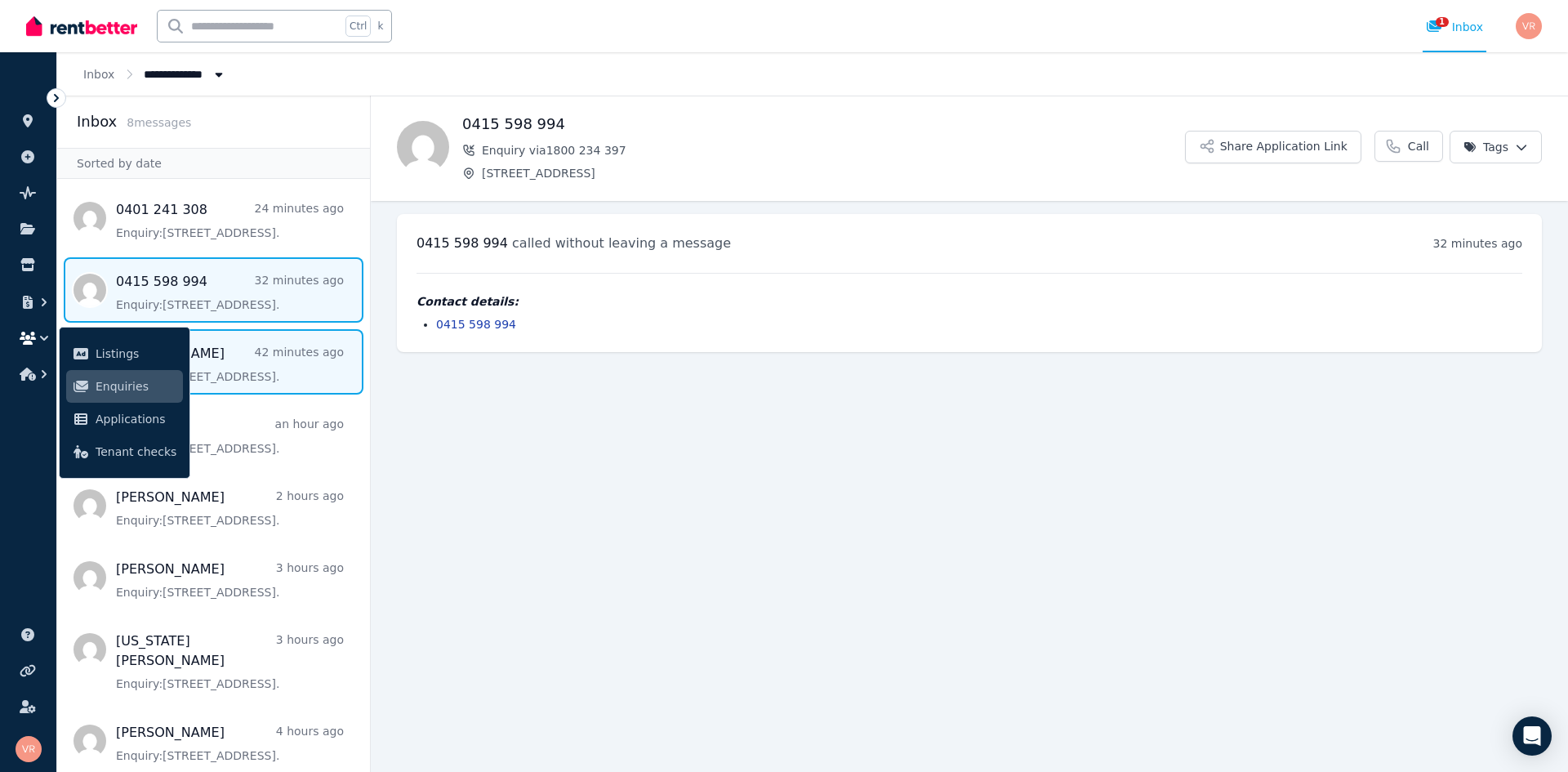
click at [236, 373] on span "Message list" at bounding box center [213, 362] width 313 height 65
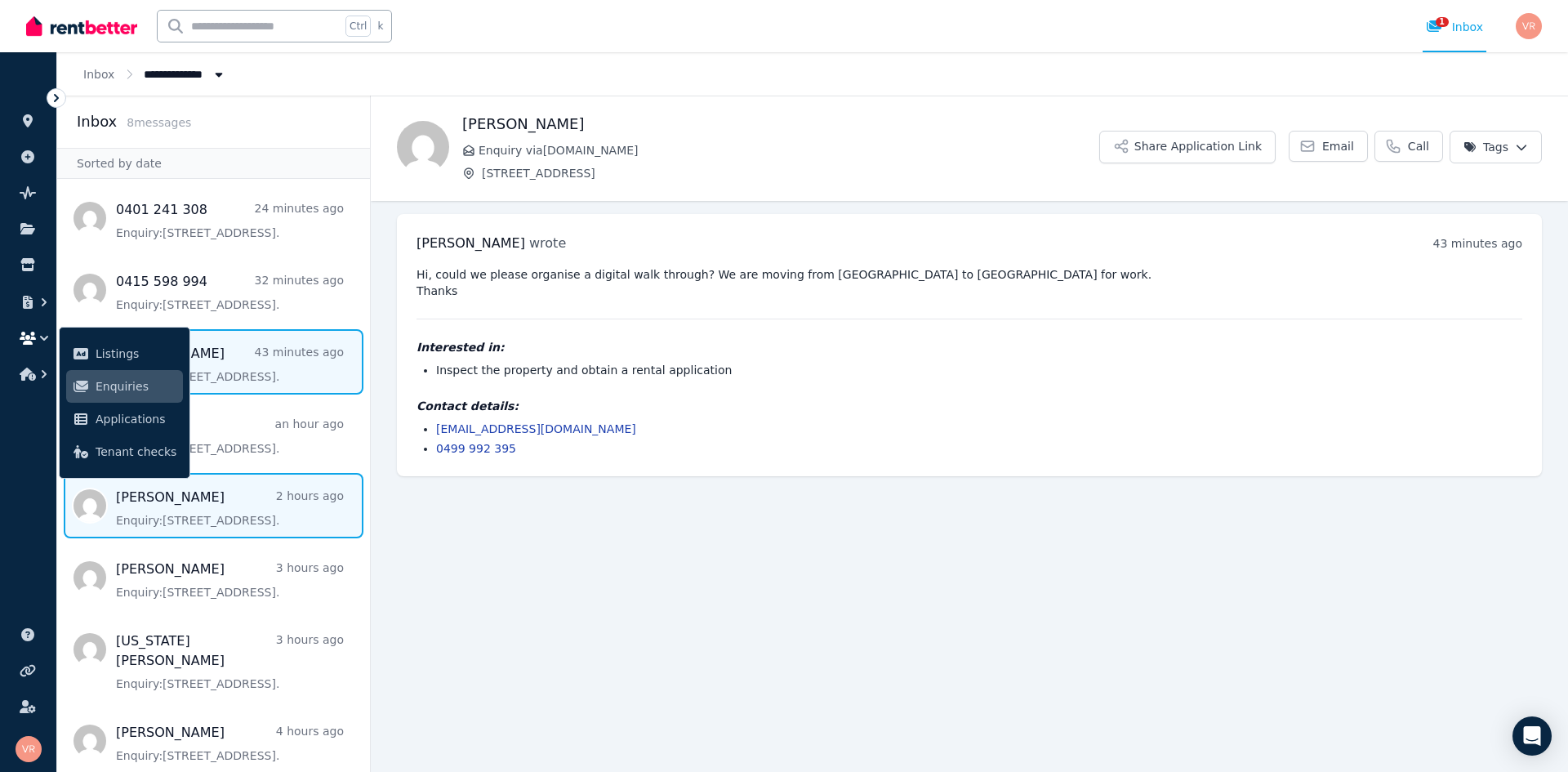
click at [279, 516] on span "Message list" at bounding box center [213, 505] width 313 height 65
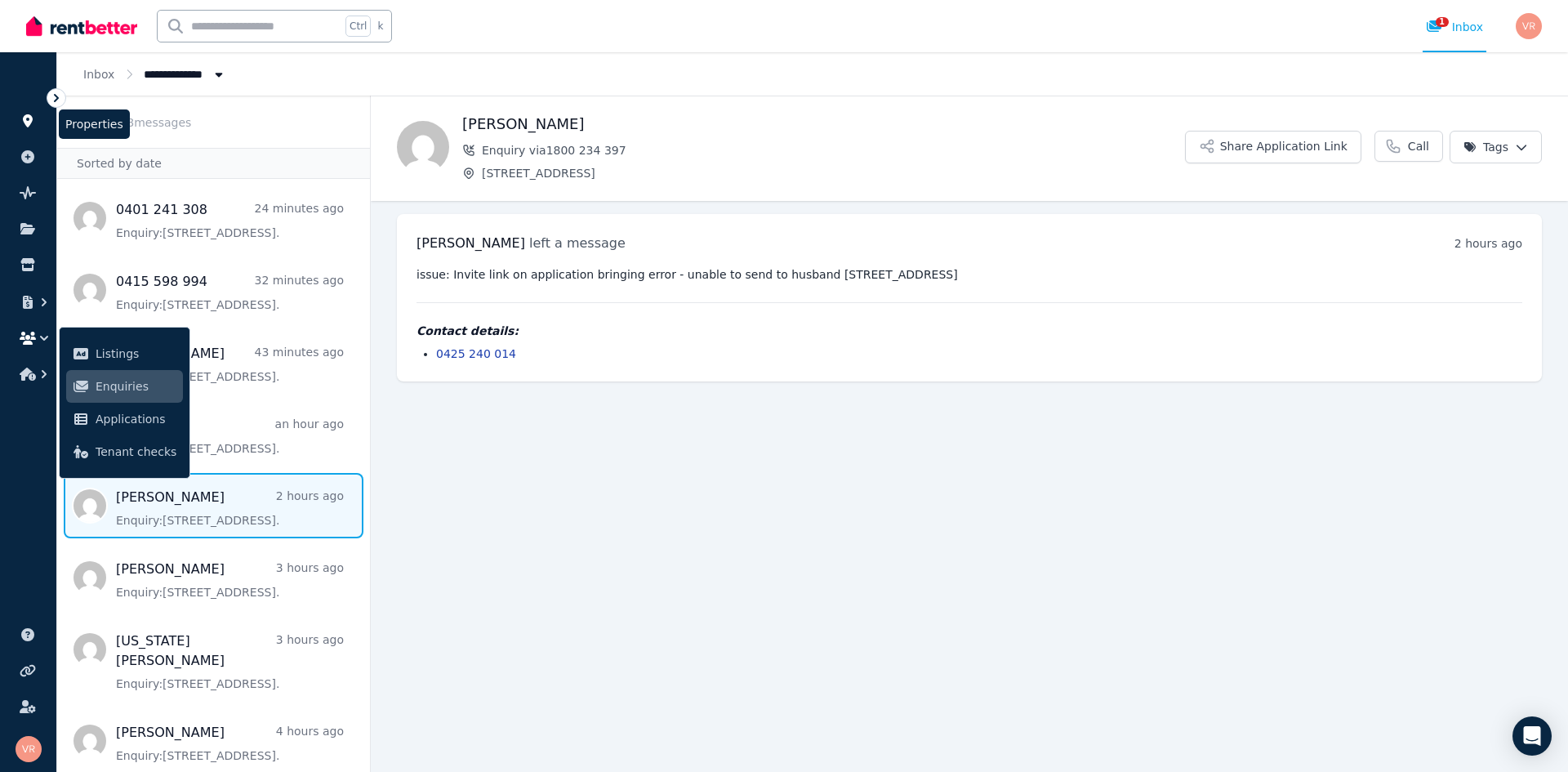
click at [31, 119] on icon at bounding box center [28, 121] width 10 height 13
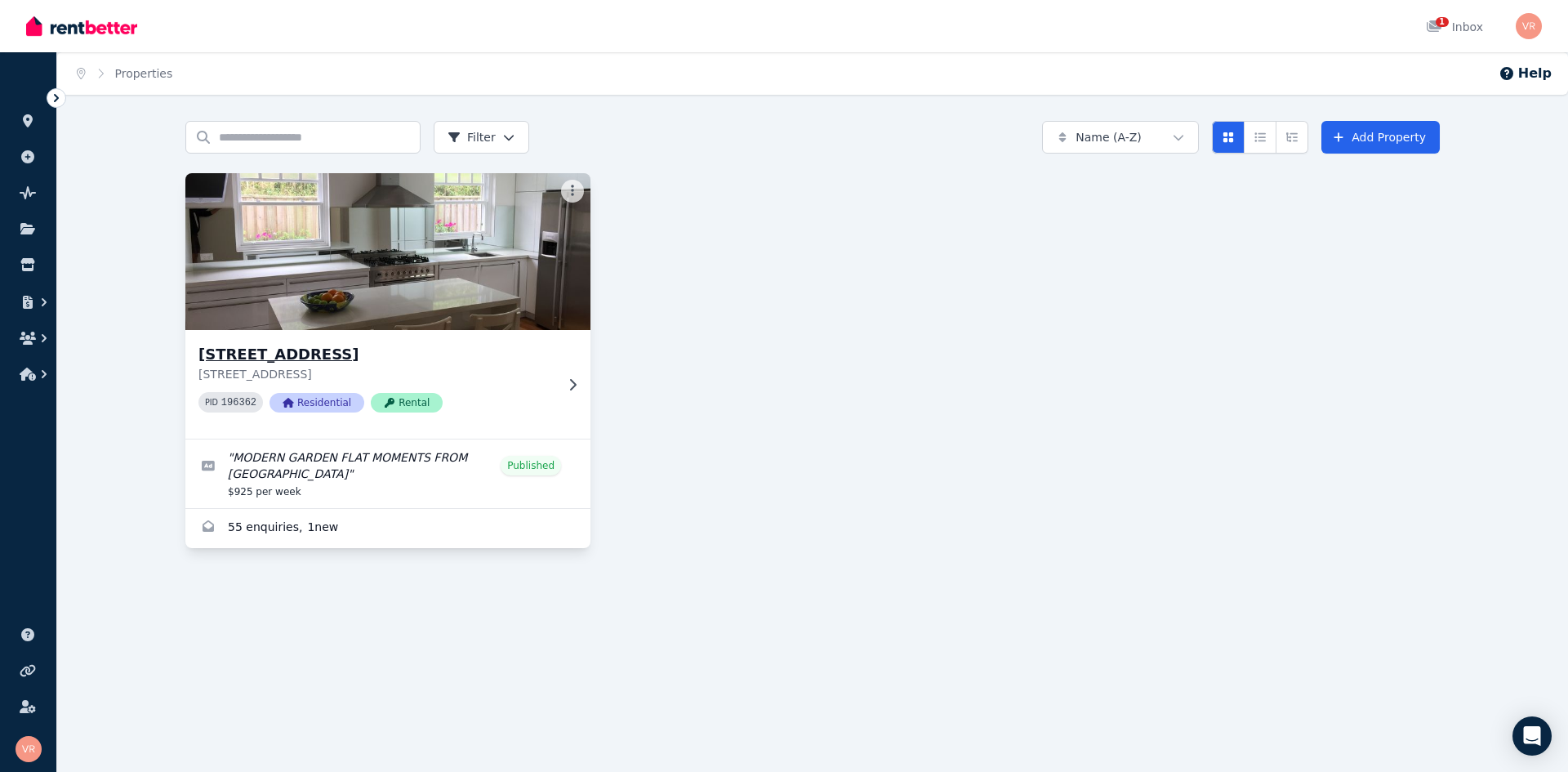
click at [572, 384] on icon at bounding box center [572, 385] width 16 height 13
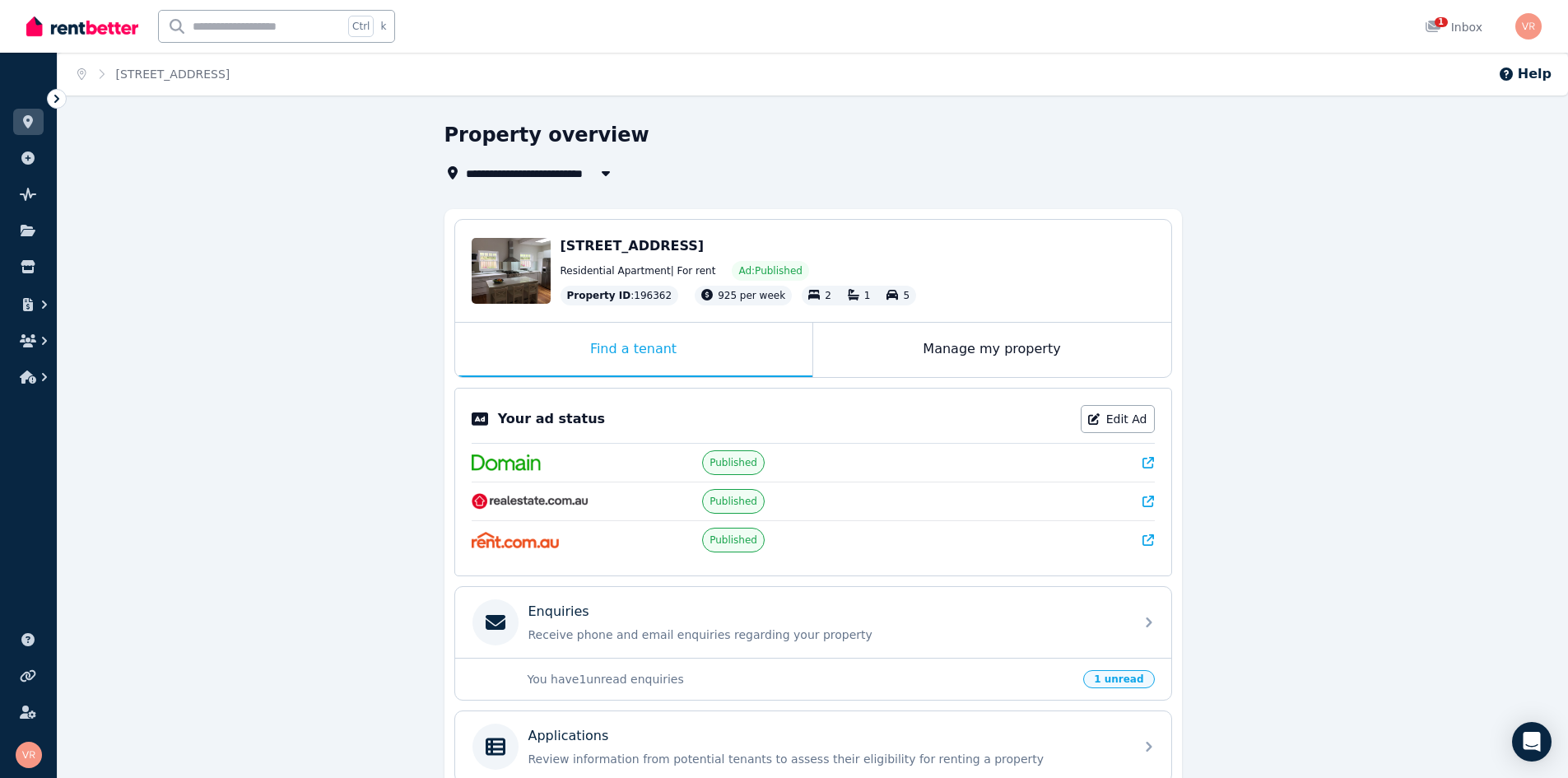
click at [605, 172] on icon "button" at bounding box center [605, 174] width 8 height 5
type input "**********"
click at [594, 207] on span "[STREET_ADDRESS]" at bounding box center [558, 204] width 166 height 16
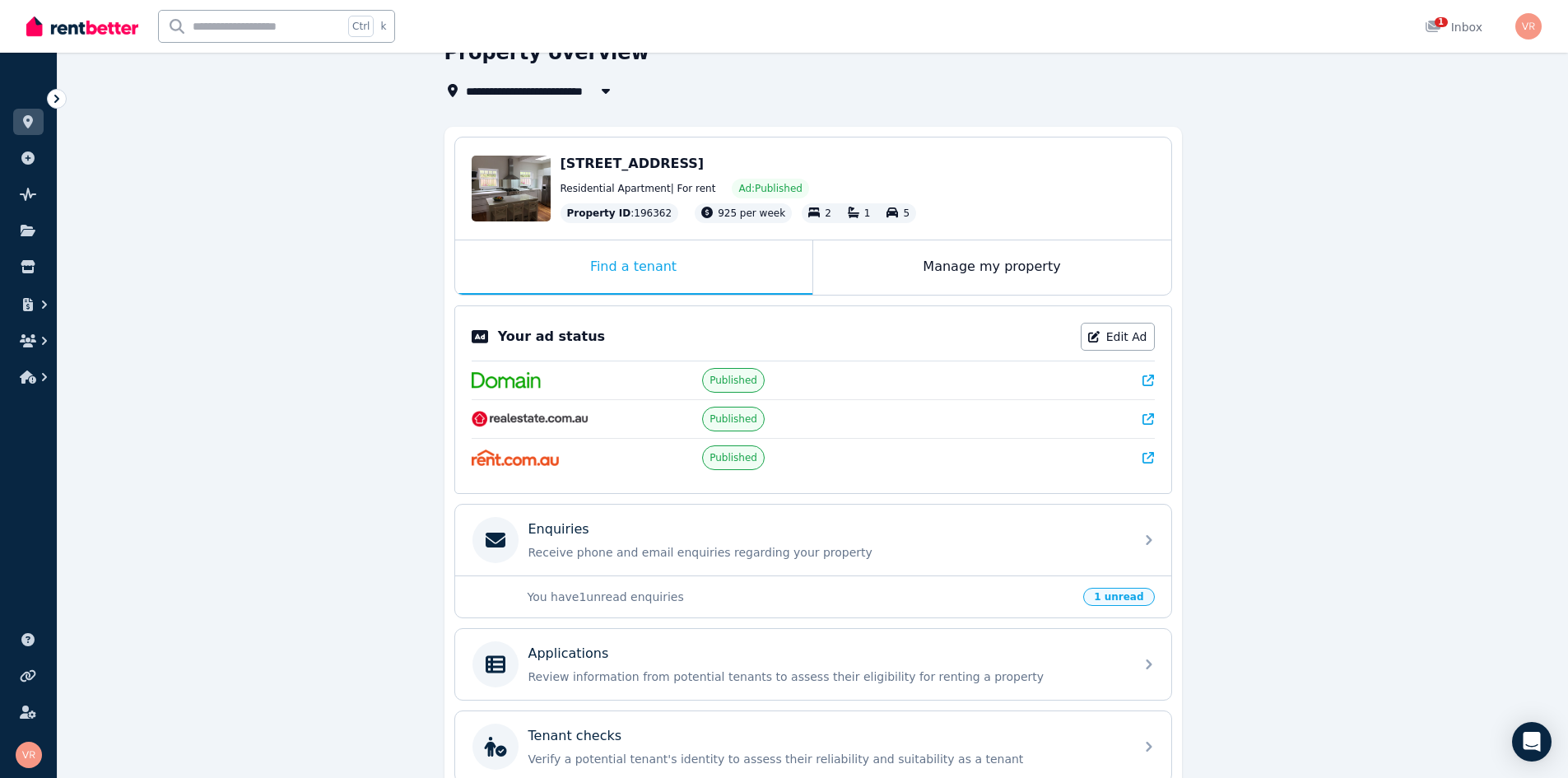
click at [730, 383] on span "Published" at bounding box center [733, 380] width 48 height 14
click at [1155, 379] on div "Your ad status Edit Ad Published Published Published" at bounding box center [814, 400] width 718 height 188
click at [1151, 380] on icon at bounding box center [1148, 380] width 12 height 12
